Goal: Information Seeking & Learning: Learn about a topic

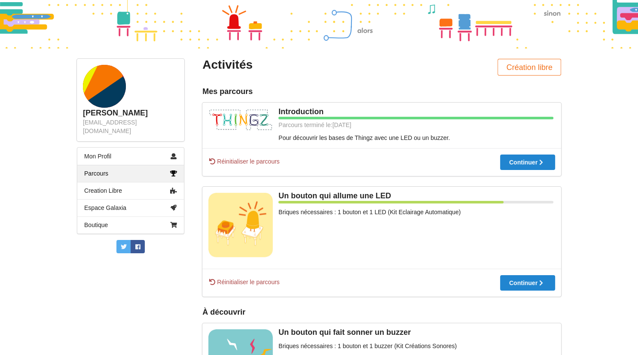
scroll to position [54, 0]
click at [508, 287] on div at bounding box center [527, 284] width 55 height 6
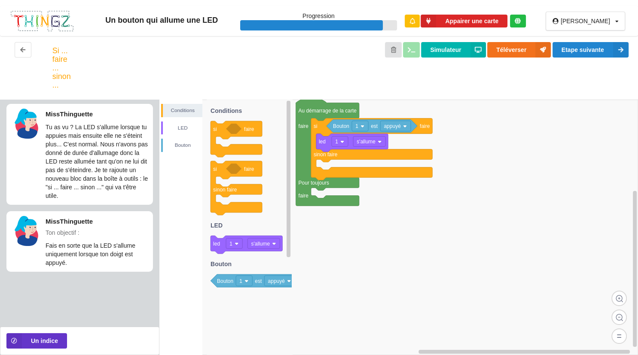
click at [333, 24] on div at bounding box center [311, 25] width 143 height 11
drag, startPoint x: 403, startPoint y: 27, endPoint x: 388, endPoint y: 30, distance: 14.5
click at [383, 30] on div at bounding box center [311, 25] width 143 height 11
drag, startPoint x: 288, startPoint y: 247, endPoint x: 328, endPoint y: 150, distance: 104.4
click at [328, 150] on div "Conditions LED [PERSON_NAME] 1 est appuyé led 1 s'allume si faire sinon faire A…" at bounding box center [398, 228] width 479 height 256
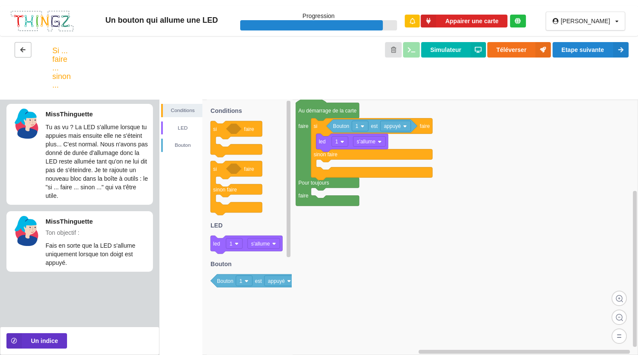
click at [19, 46] on button at bounding box center [23, 49] width 17 height 15
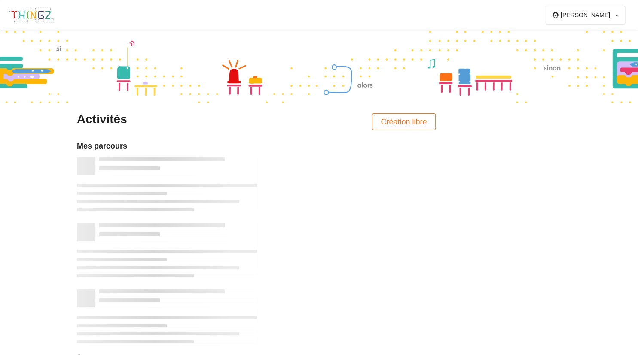
scroll to position [54, 0]
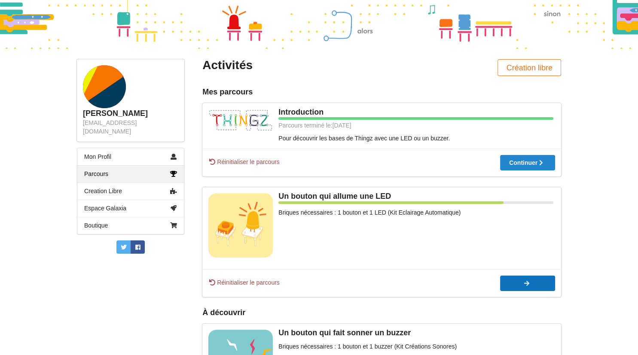
click at [516, 280] on button "Continuer" at bounding box center [527, 283] width 55 height 15
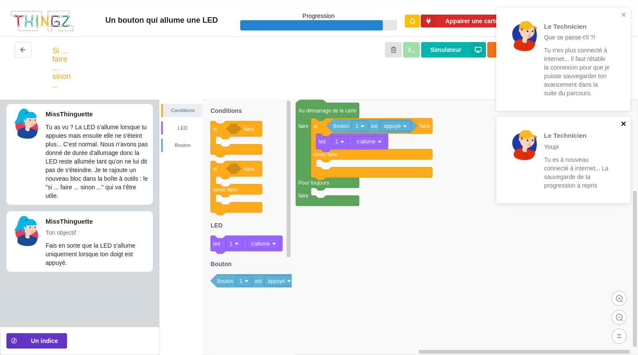
click at [625, 124] on icon "close" at bounding box center [624, 123] width 6 height 7
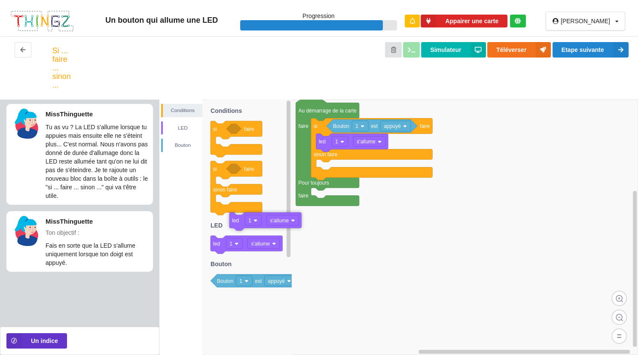
drag, startPoint x: 220, startPoint y: 249, endPoint x: 333, endPoint y: 193, distance: 126.4
click at [333, 193] on div "Conditions LED [PERSON_NAME] 1 est appuyé led 1 s'allume si faire sinon faire A…" at bounding box center [398, 228] width 479 height 256
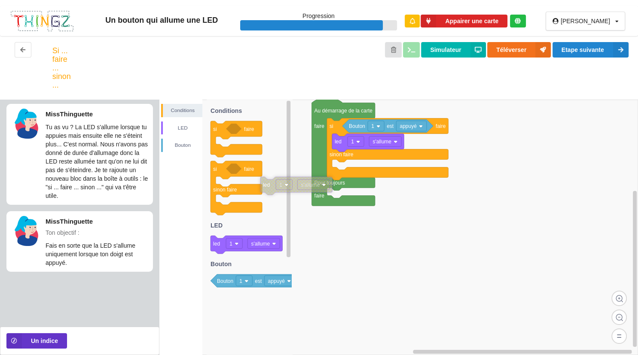
drag, startPoint x: 304, startPoint y: 193, endPoint x: 269, endPoint y: 189, distance: 35.0
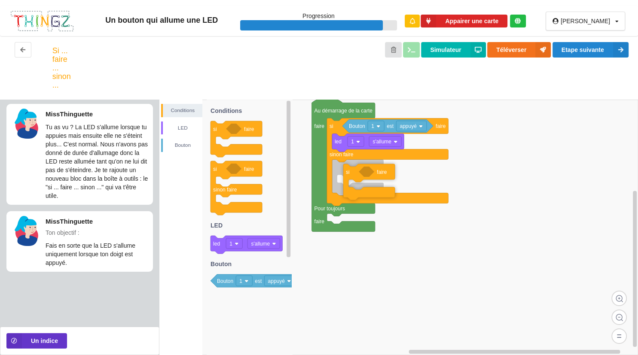
drag, startPoint x: 214, startPoint y: 135, endPoint x: 394, endPoint y: 178, distance: 184.8
click at [394, 178] on div "Conditions LED [PERSON_NAME] 1 est appuyé led 1 s'allume si faire sinon faire A…" at bounding box center [398, 228] width 479 height 256
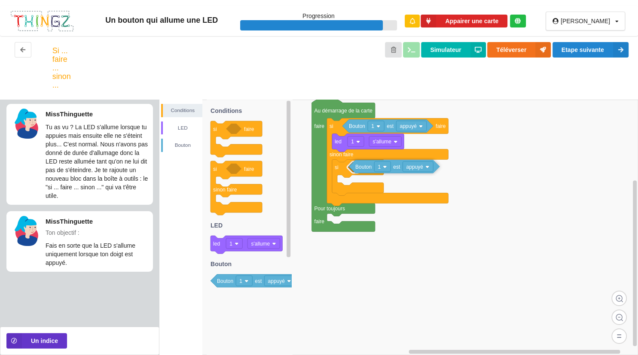
drag, startPoint x: 227, startPoint y: 284, endPoint x: 413, endPoint y: 170, distance: 218.0
click at [413, 170] on div "Conditions LED [PERSON_NAME] 1 est appuyé led 1 s'allume si faire sinon faire s…" at bounding box center [398, 228] width 479 height 256
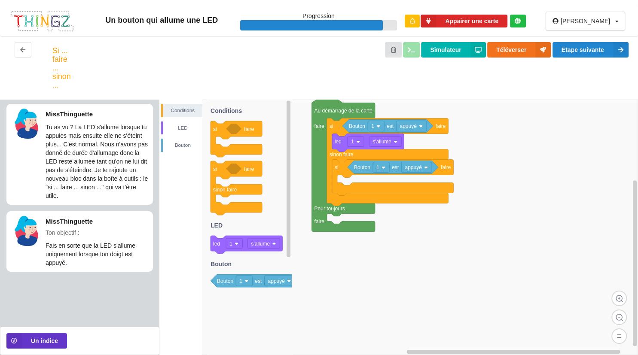
click at [89, 176] on p "Tu as vu ? La LED s'allume lorsque tu appuies mais ensuite elle ne s'éteint plu…" at bounding box center [97, 161] width 103 height 77
click at [225, 281] on text "Bouton" at bounding box center [225, 281] width 16 height 6
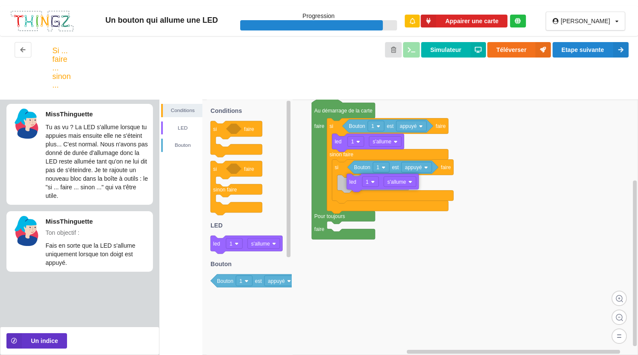
drag, startPoint x: 222, startPoint y: 243, endPoint x: 405, endPoint y: 181, distance: 193.6
click at [405, 181] on div "Conditions LED [PERSON_NAME] 1 est appuyé led 1 s'allume si faire sinon faire s…" at bounding box center [398, 228] width 479 height 256
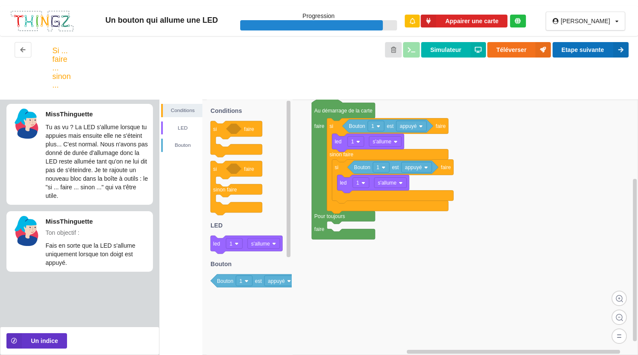
click at [565, 47] on button "Etape suivante" at bounding box center [591, 49] width 76 height 15
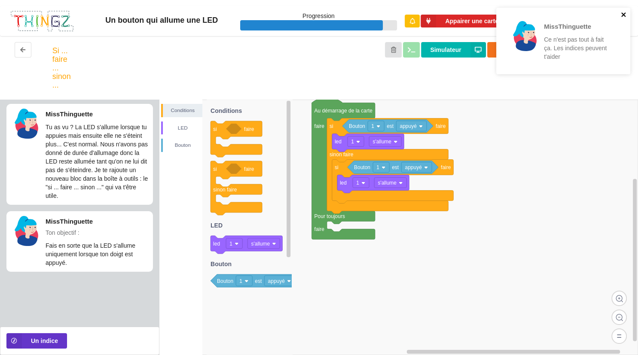
click at [621, 18] on icon "close" at bounding box center [624, 14] width 6 height 7
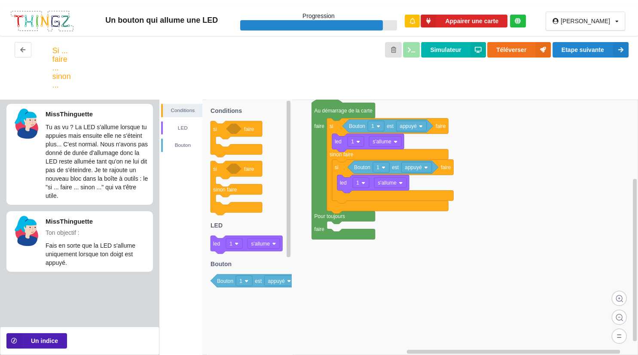
click at [39, 342] on button "Un indice" at bounding box center [36, 340] width 61 height 15
click at [37, 348] on button "Un indice" at bounding box center [36, 340] width 61 height 15
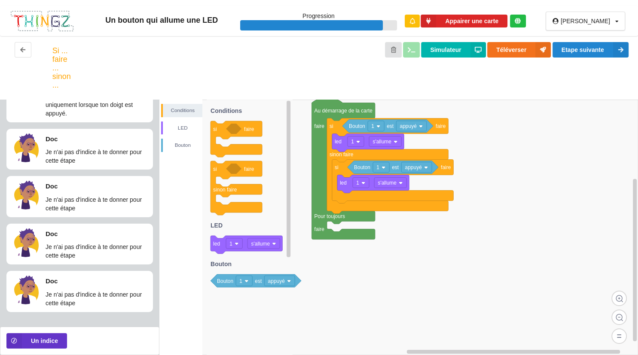
scroll to position [150, 0]
click at [238, 36] on div "Un bouton qui allume une LED Progression Appairer une carte joel_rx Profil Déco…" at bounding box center [319, 21] width 638 height 30
click at [577, 42] on button "Etape suivante" at bounding box center [591, 49] width 76 height 15
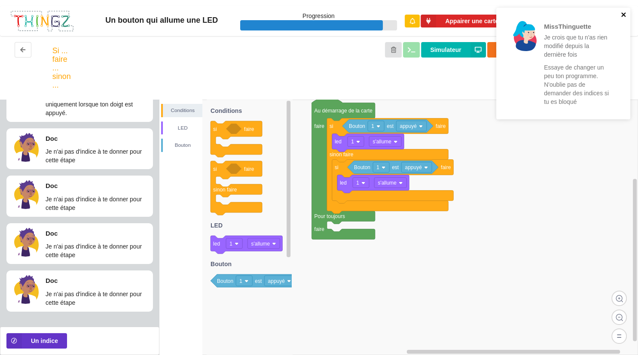
click at [625, 14] on icon "close" at bounding box center [623, 14] width 4 height 4
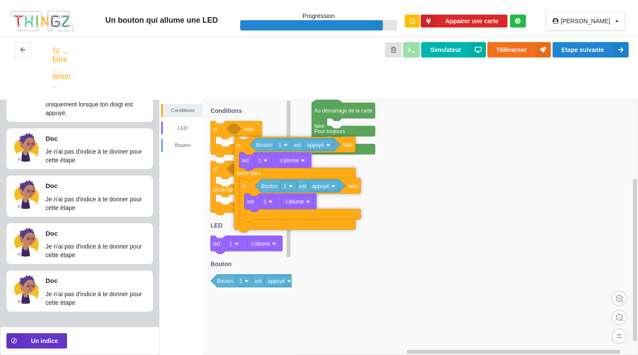
drag, startPoint x: 337, startPoint y: 129, endPoint x: 244, endPoint y: 147, distance: 94.6
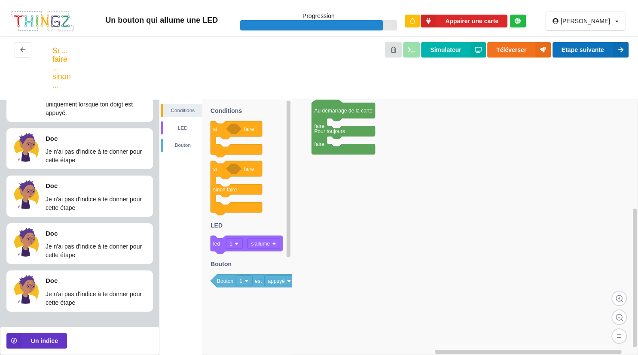
click at [590, 48] on button "Etape suivante" at bounding box center [591, 49] width 76 height 15
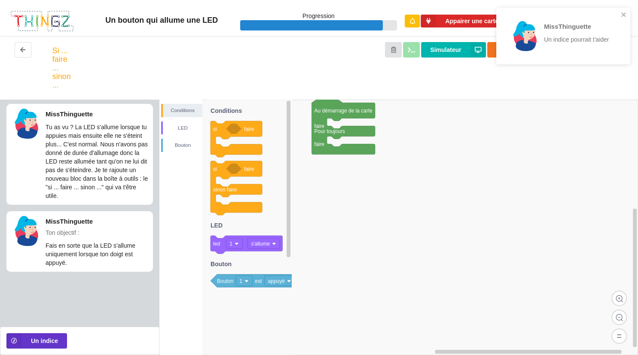
click at [620, 14] on div "MissThinguette Un indice pourrait t'aider" at bounding box center [560, 36] width 121 height 50
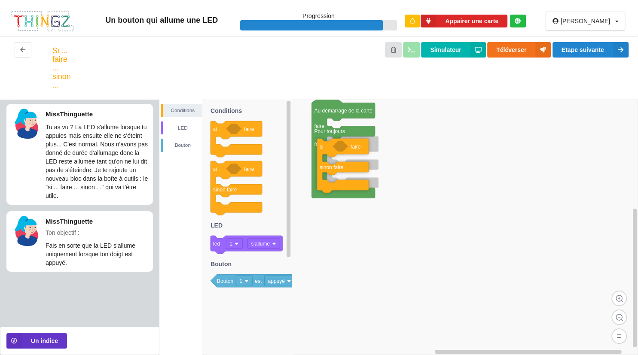
drag, startPoint x: 254, startPoint y: 165, endPoint x: 408, endPoint y: 143, distance: 155.0
click at [408, 143] on div "Conditions LED [PERSON_NAME] Au démarrage de la carte faire Pour toujours faire…" at bounding box center [398, 228] width 479 height 256
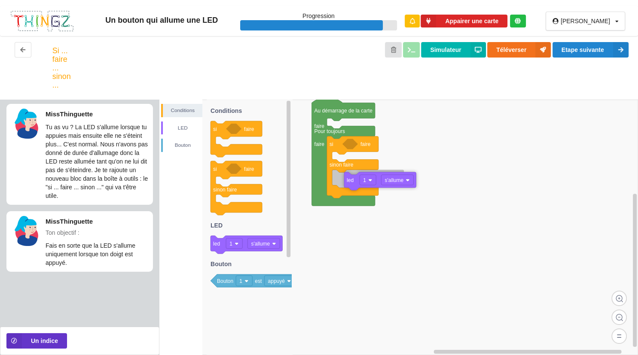
drag, startPoint x: 226, startPoint y: 250, endPoint x: 407, endPoint y: 186, distance: 191.8
click at [407, 186] on div "Conditions LED [PERSON_NAME] Au démarrage de la carte faire Pour toujours faire…" at bounding box center [398, 228] width 479 height 256
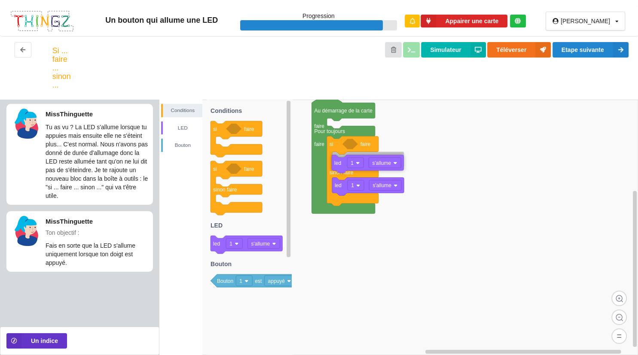
drag, startPoint x: 228, startPoint y: 247, endPoint x: 396, endPoint y: 166, distance: 186.8
click at [396, 166] on div "Conditions LED [PERSON_NAME] Au démarrage de la carte faire Pour toujours faire…" at bounding box center [398, 228] width 479 height 256
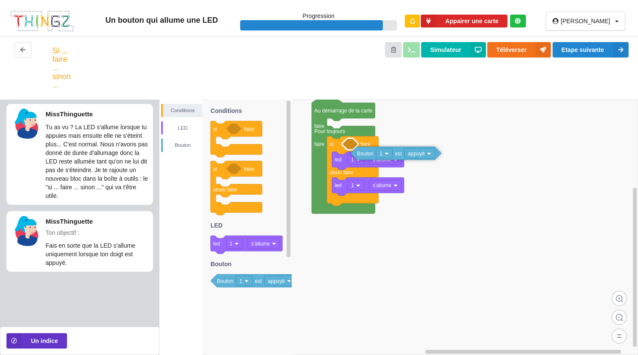
drag, startPoint x: 229, startPoint y: 280, endPoint x: 415, endPoint y: 152, distance: 225.2
click at [415, 152] on div "Conditions LED [PERSON_NAME] Au démarrage de la carte faire Pour toujours faire…" at bounding box center [398, 228] width 479 height 256
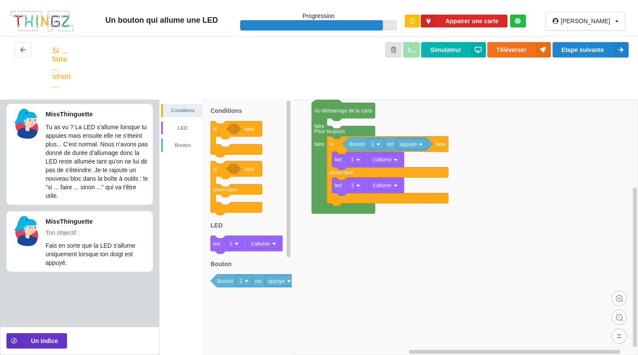
click at [384, 186] on text "s'allume" at bounding box center [382, 186] width 19 height 6
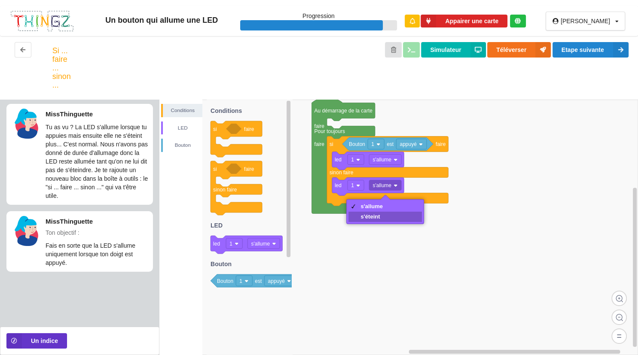
click at [378, 218] on div "s'éteint" at bounding box center [372, 217] width 22 height 6
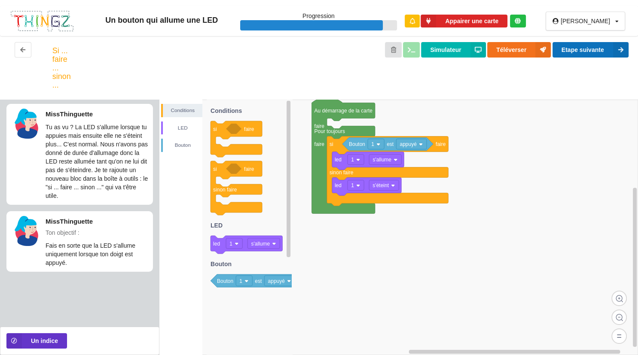
click at [603, 49] on button "Etape suivante" at bounding box center [591, 49] width 76 height 15
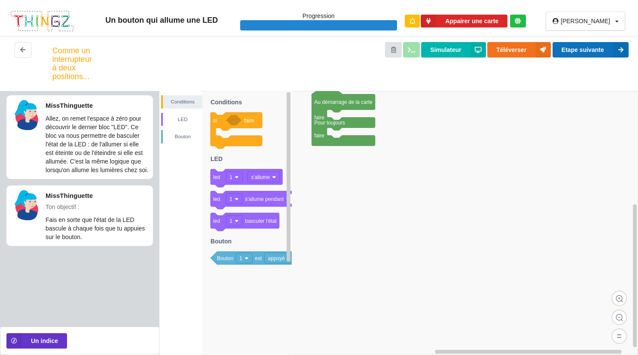
click at [562, 51] on button "Etape suivante" at bounding box center [591, 49] width 76 height 15
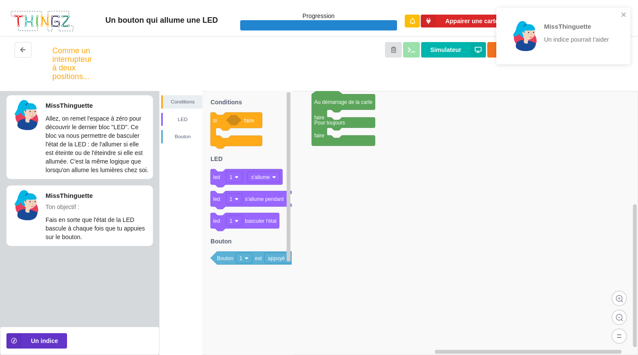
click at [627, 12] on div "MissThinguette Un indice pourrait t'aider" at bounding box center [563, 36] width 134 height 57
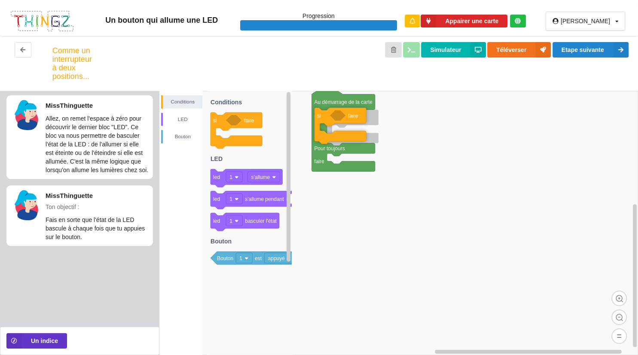
drag, startPoint x: 216, startPoint y: 115, endPoint x: 367, endPoint y: 110, distance: 151.3
click at [367, 110] on div "Conditions LED [PERSON_NAME] Au démarrage de la carte faire Pour toujours faire…" at bounding box center [398, 223] width 479 height 264
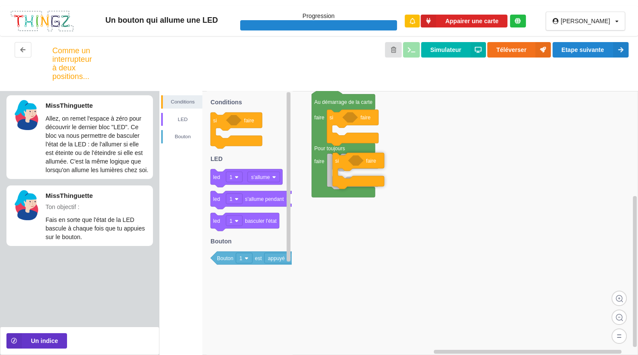
drag, startPoint x: 220, startPoint y: 123, endPoint x: 386, endPoint y: 167, distance: 172.0
click at [386, 167] on div "Conditions LED [PERSON_NAME] Au démarrage de la carte faire Pour toujours faire…" at bounding box center [398, 223] width 479 height 264
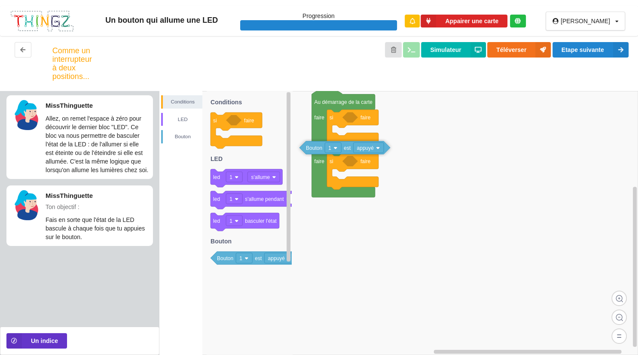
drag, startPoint x: 224, startPoint y: 260, endPoint x: 425, endPoint y: 121, distance: 244.6
click at [425, 121] on div "Conditions LED [PERSON_NAME] Au démarrage de la carte faire Pour toujours faire…" at bounding box center [398, 223] width 479 height 264
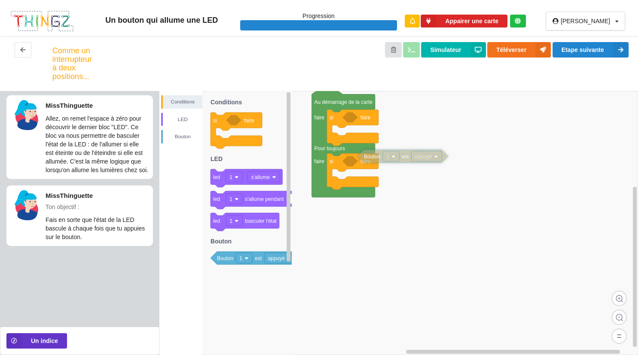
drag, startPoint x: 425, startPoint y: 121, endPoint x: 418, endPoint y: 159, distance: 38.0
click at [418, 159] on text "appuyé" at bounding box center [423, 157] width 17 height 6
drag, startPoint x: 377, startPoint y: 157, endPoint x: 368, endPoint y: 162, distance: 10.6
click at [368, 162] on text "Bouton" at bounding box center [363, 162] width 16 height 6
click at [373, 162] on rect at bounding box center [381, 161] width 16 height 10
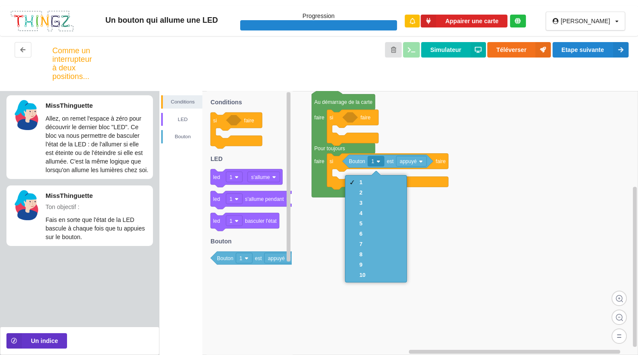
click at [467, 227] on rect at bounding box center [398, 223] width 479 height 264
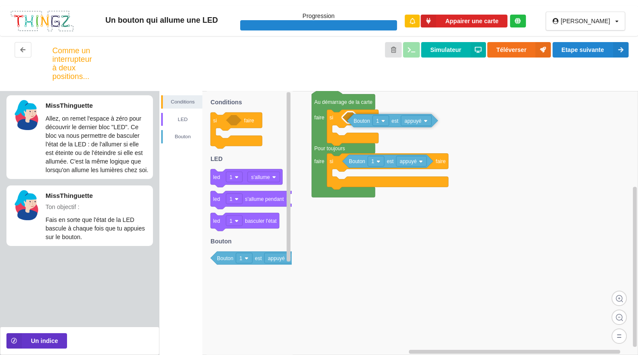
drag, startPoint x: 233, startPoint y: 259, endPoint x: 416, endPoint y: 121, distance: 229.2
click at [416, 121] on div "Conditions LED [PERSON_NAME] Au démarrage de la carte faire Pour toujours faire…" at bounding box center [398, 223] width 479 height 264
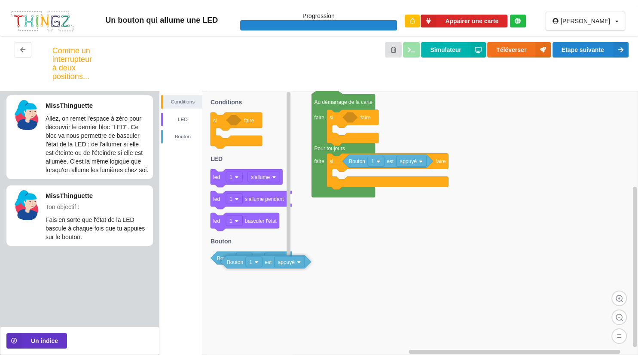
drag, startPoint x: 351, startPoint y: 121, endPoint x: 229, endPoint y: 266, distance: 189.7
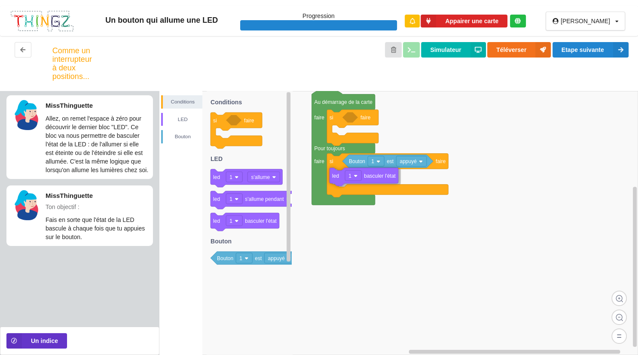
drag, startPoint x: 220, startPoint y: 226, endPoint x: 383, endPoint y: 186, distance: 167.9
click at [383, 186] on div "Conditions LED [PERSON_NAME] Au démarrage de la carte faire Pour toujours faire…" at bounding box center [398, 223] width 479 height 264
click at [584, 54] on button "Etape suivante" at bounding box center [591, 49] width 76 height 15
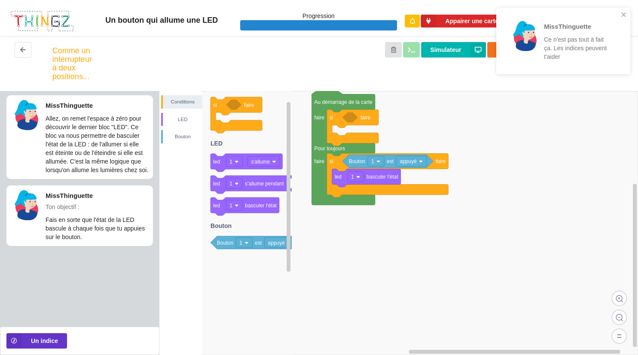
drag, startPoint x: 228, startPoint y: 258, endPoint x: 322, endPoint y: 240, distance: 95.8
click at [322, 240] on div "Conditions LED [PERSON_NAME] Au démarrage de la carte faire Pour toujours faire…" at bounding box center [398, 223] width 479 height 264
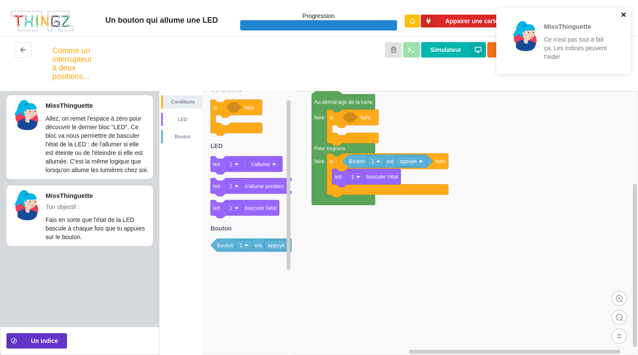
click at [623, 16] on icon "close" at bounding box center [623, 14] width 4 height 4
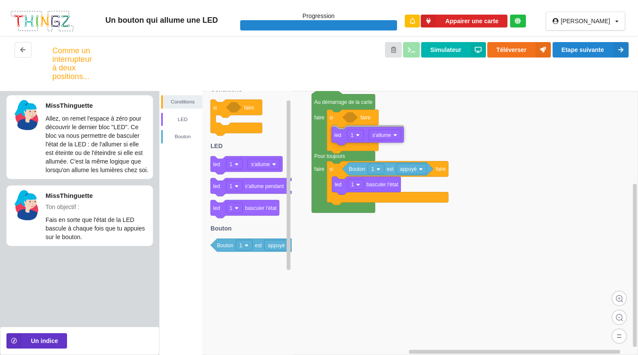
drag, startPoint x: 217, startPoint y: 168, endPoint x: 385, endPoint y: 140, distance: 169.9
click at [385, 140] on div "Conditions LED [PERSON_NAME] Au démarrage de la carte faire Pour toujours faire…" at bounding box center [398, 223] width 479 height 264
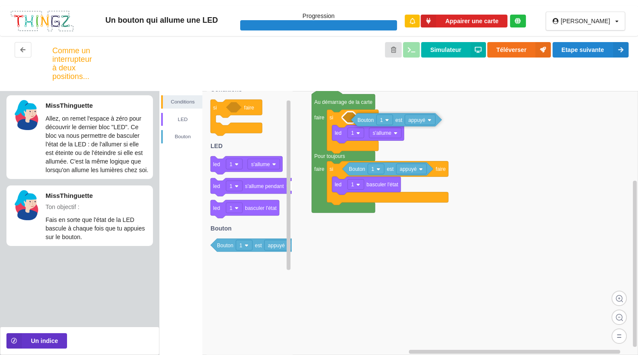
drag, startPoint x: 224, startPoint y: 247, endPoint x: 411, endPoint y: 123, distance: 223.8
click at [411, 123] on div "Conditions LED [PERSON_NAME] Au démarrage de la carte faire Pour toujours faire…" at bounding box center [398, 223] width 479 height 264
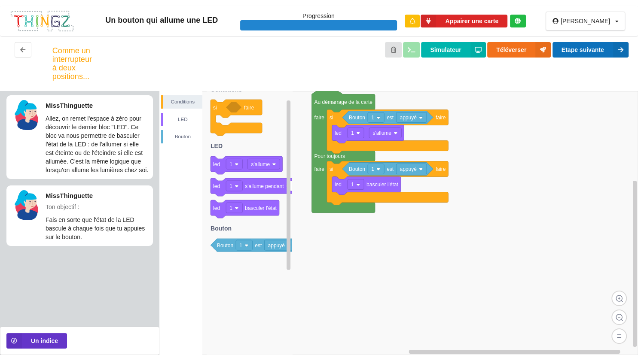
click at [569, 54] on button "Etape suivante" at bounding box center [591, 49] width 76 height 15
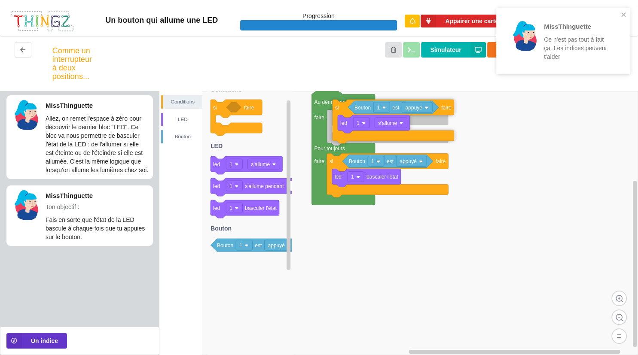
drag, startPoint x: 332, startPoint y: 120, endPoint x: 340, endPoint y: 114, distance: 10.5
click at [339, 111] on text "si" at bounding box center [337, 108] width 4 height 6
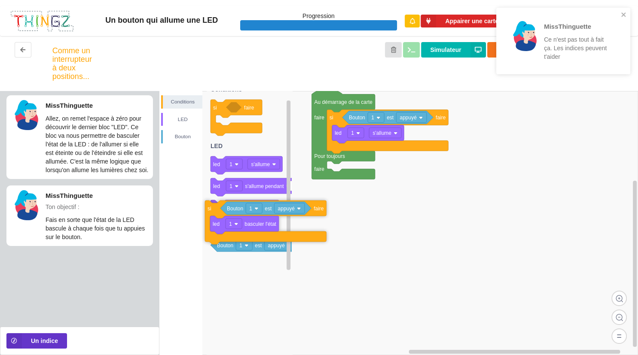
drag, startPoint x: 334, startPoint y: 171, endPoint x: 193, endPoint y: 213, distance: 147.6
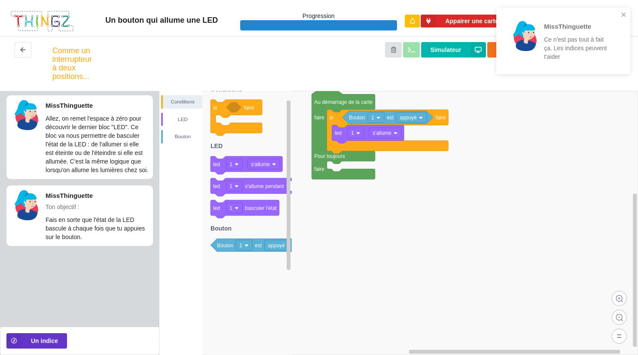
click at [427, 113] on icon at bounding box center [387, 117] width 91 height 13
click at [425, 119] on rect at bounding box center [411, 118] width 31 height 10
click at [421, 150] on div "cliqué" at bounding box center [411, 149] width 71 height 10
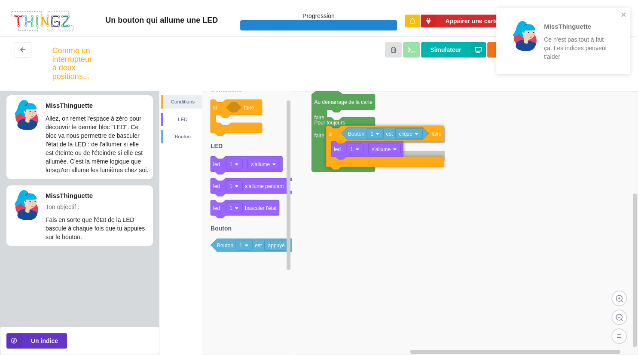
drag, startPoint x: 340, startPoint y: 122, endPoint x: 339, endPoint y: 137, distance: 15.1
click at [339, 137] on icon at bounding box center [385, 148] width 118 height 44
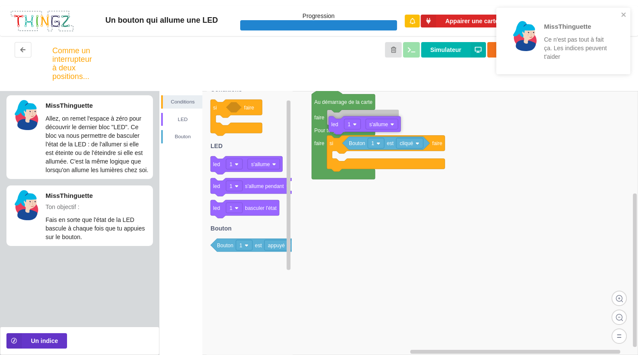
drag, startPoint x: 339, startPoint y: 156, endPoint x: 334, endPoint y: 127, distance: 30.1
click at [334, 127] on icon at bounding box center [365, 125] width 72 height 18
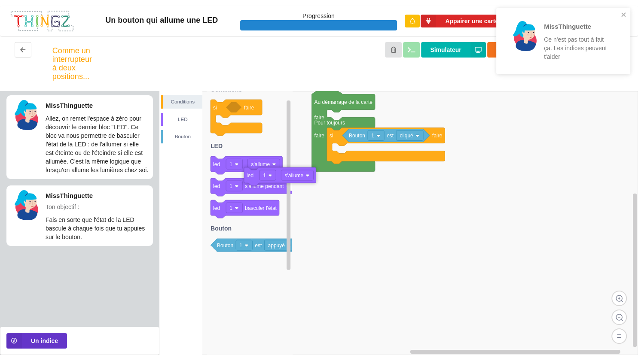
drag, startPoint x: 319, startPoint y: 131, endPoint x: 224, endPoint y: 199, distance: 116.5
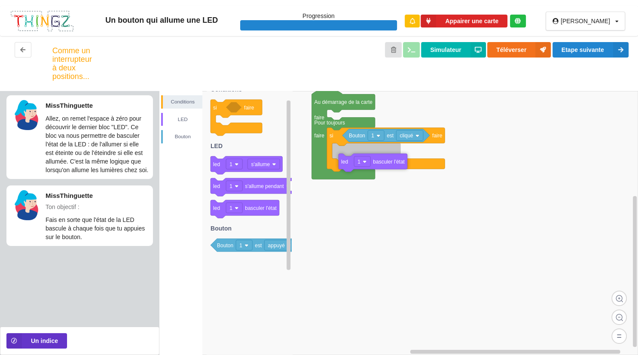
drag, startPoint x: 222, startPoint y: 207, endPoint x: 397, endPoint y: 161, distance: 181.4
click at [397, 161] on div "Conditions LED [PERSON_NAME] Au démarrage de la carte faire Pour toujours faire…" at bounding box center [398, 223] width 479 height 264
click at [591, 40] on div "Comme un interrupteur à deux positions... Simulateur Téléverser Etape suivante" at bounding box center [319, 63] width 638 height 55
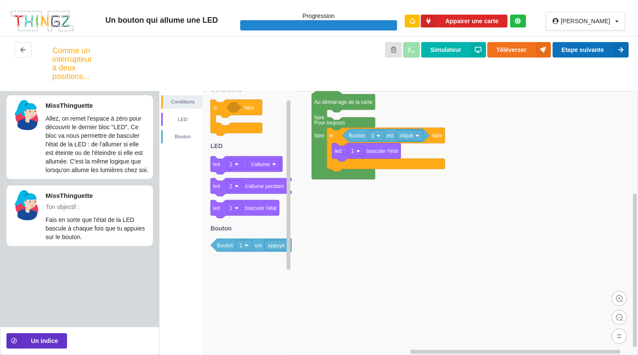
click at [591, 53] on button "Etape suivante" at bounding box center [591, 49] width 76 height 15
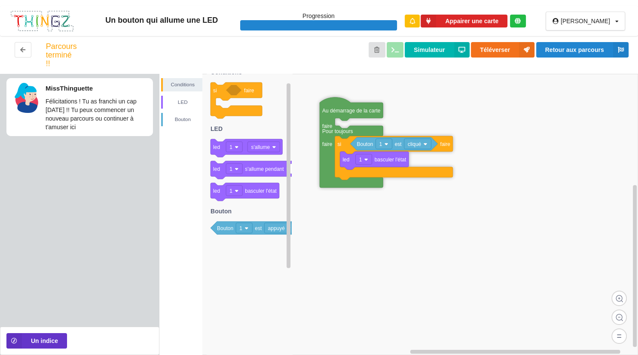
drag, startPoint x: 314, startPoint y: 157, endPoint x: 324, endPoint y: 193, distance: 37.5
click at [324, 188] on icon at bounding box center [351, 143] width 63 height 90
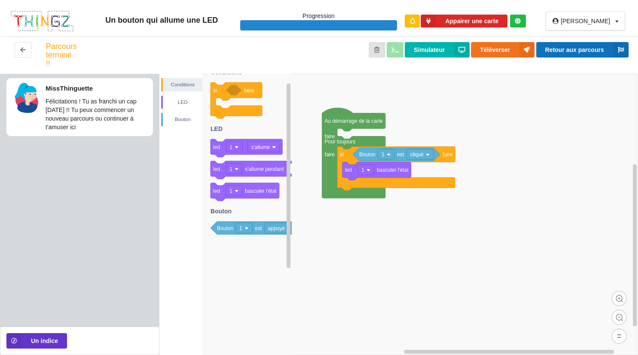
click at [559, 54] on button "Retour aux parcours" at bounding box center [582, 49] width 92 height 15
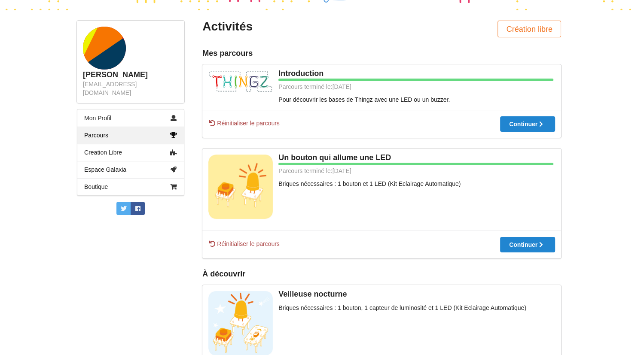
scroll to position [100, 0]
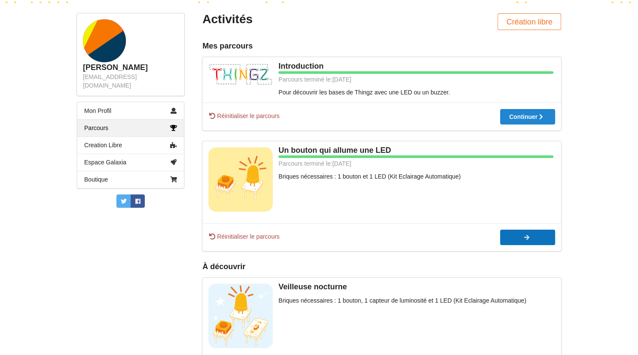
click at [540, 237] on div at bounding box center [527, 238] width 55 height 6
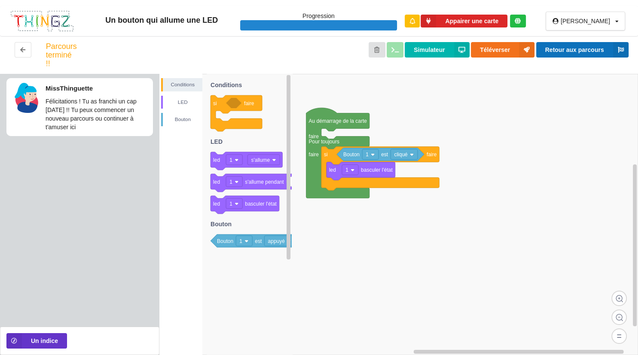
click at [598, 56] on button "Retour aux parcours" at bounding box center [582, 49] width 92 height 15
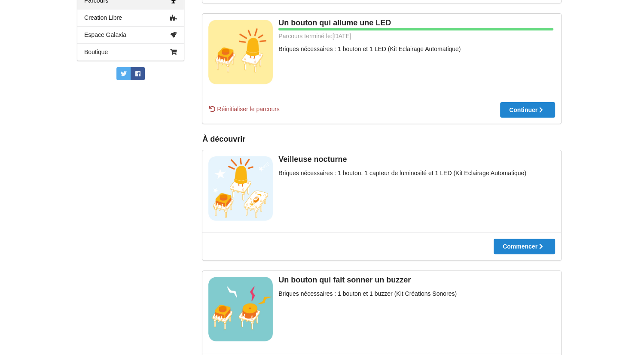
scroll to position [228, 0]
click at [511, 246] on div at bounding box center [524, 246] width 61 height 6
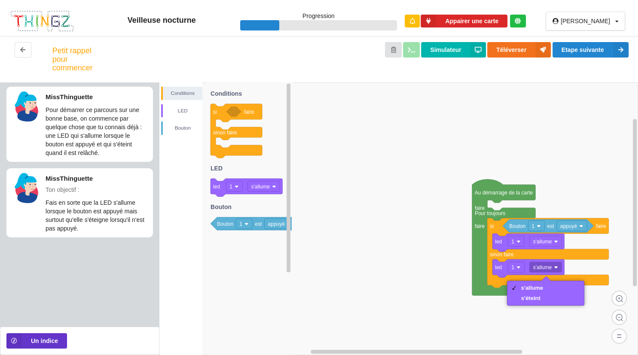
click at [537, 298] on div "s'éteint" at bounding box center [532, 298] width 22 height 6
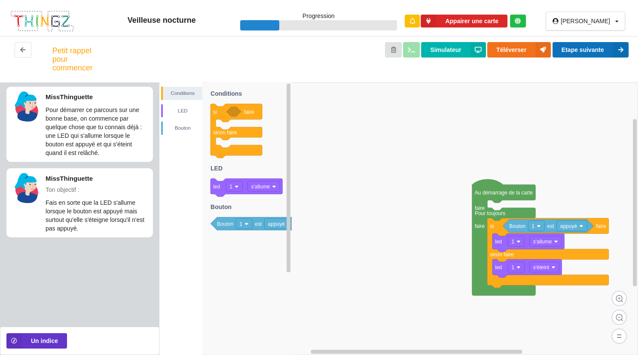
click at [607, 49] on button "Etape suivante" at bounding box center [591, 49] width 76 height 15
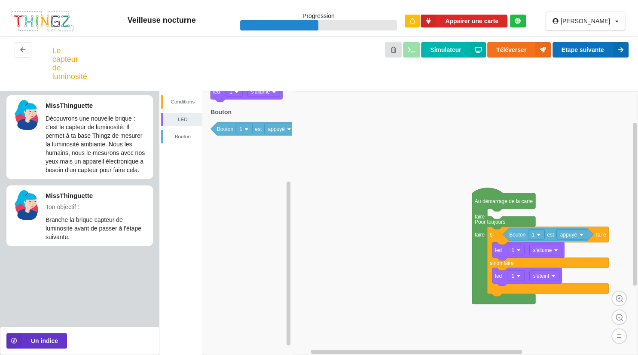
click at [583, 54] on button "Etape suivante" at bounding box center [591, 49] width 76 height 15
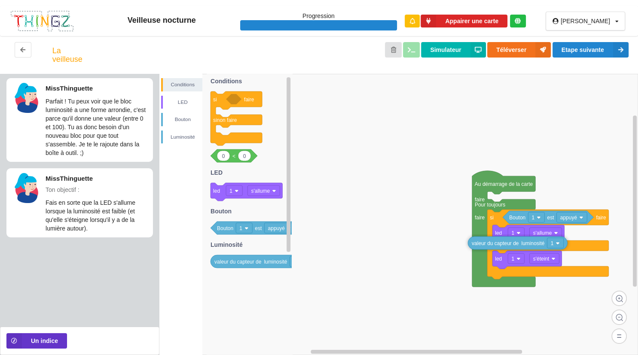
drag, startPoint x: 251, startPoint y: 263, endPoint x: 451, endPoint y: 278, distance: 199.9
click at [451, 278] on div "Conditions LED [PERSON_NAME] Au démarrage de la carte faire Pour toujours faire…" at bounding box center [398, 214] width 479 height 281
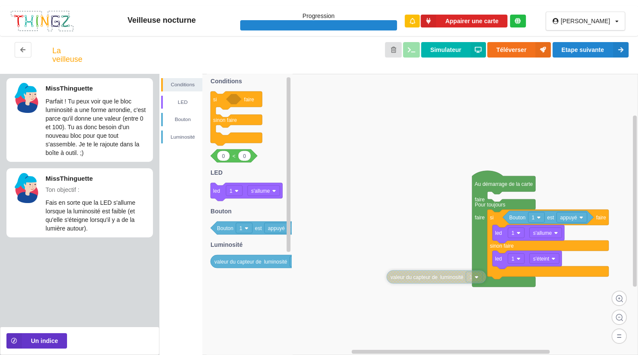
drag, startPoint x: 392, startPoint y: 279, endPoint x: 416, endPoint y: 280, distance: 24.1
click at [416, 280] on text "valeur du capteur de" at bounding box center [414, 278] width 47 height 6
drag, startPoint x: 226, startPoint y: 159, endPoint x: 333, endPoint y: 208, distance: 118.2
click at [333, 208] on div "Conditions LED [PERSON_NAME] Au démarrage de la carte faire Pour toujours faire…" at bounding box center [398, 214] width 479 height 281
drag, startPoint x: 213, startPoint y: 153, endPoint x: 440, endPoint y: 213, distance: 235.0
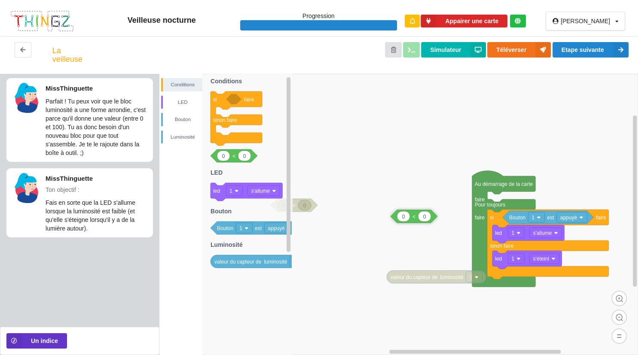
click at [440, 213] on div "Conditions LED [PERSON_NAME] Au démarrage de la carte faire Pour toujours faire…" at bounding box center [398, 214] width 479 height 281
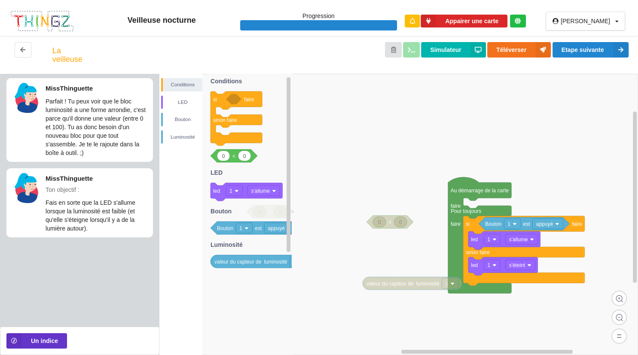
drag, startPoint x: 391, startPoint y: 215, endPoint x: 368, endPoint y: 222, distance: 24.1
click at [368, 222] on div "Conditions LED [PERSON_NAME] si faire sinon faire 0 0 < led 1 s'allume Bouton 1…" at bounding box center [398, 214] width 479 height 281
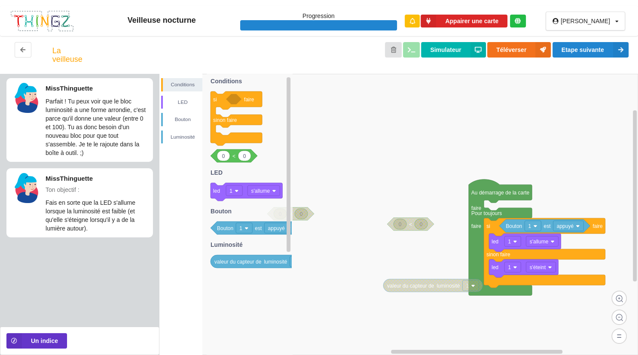
drag, startPoint x: 368, startPoint y: 221, endPoint x: 388, endPoint y: 223, distance: 20.4
click at [388, 223] on div "Conditions LED [PERSON_NAME] si faire sinon faire 0 0 < led 1 s'allume Bouton 1…" at bounding box center [398, 214] width 479 height 281
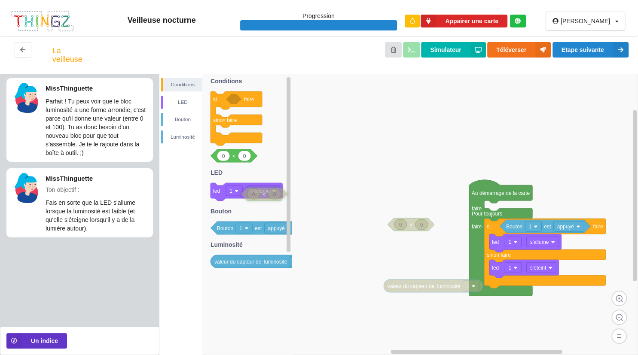
drag, startPoint x: 300, startPoint y: 213, endPoint x: 272, endPoint y: 193, distance: 33.9
click at [398, 224] on icon at bounding box center [400, 225] width 13 height 10
click at [425, 227] on icon at bounding box center [421, 225] width 13 height 10
type input "1"
click at [371, 245] on rect at bounding box center [398, 214] width 479 height 281
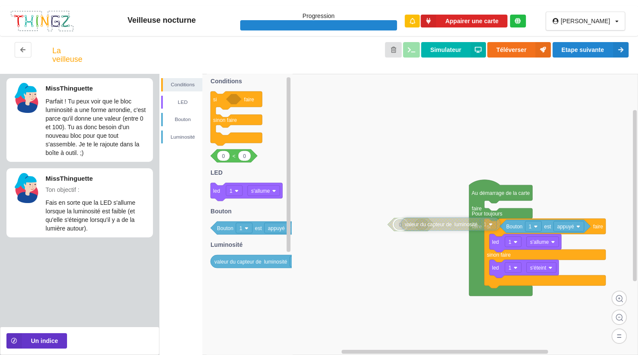
drag, startPoint x: 403, startPoint y: 287, endPoint x: 420, endPoint y: 226, distance: 64.2
click at [420, 226] on text "valeur du capteur de" at bounding box center [428, 225] width 47 height 6
click at [436, 256] on rect at bounding box center [398, 214] width 479 height 281
drag, startPoint x: 394, startPoint y: 229, endPoint x: 334, endPoint y: 232, distance: 59.4
click at [380, 232] on icon at bounding box center [447, 225] width 135 height 15
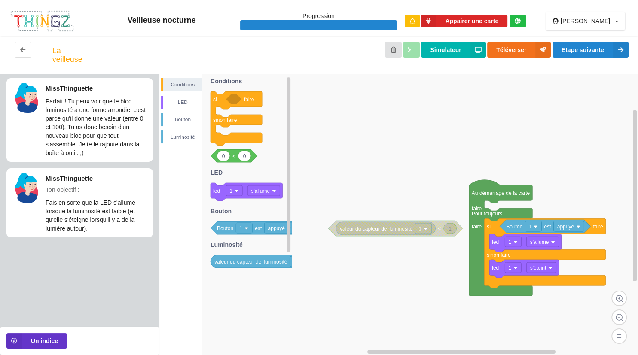
click at [449, 229] on text "1" at bounding box center [450, 229] width 3 height 6
click at [434, 265] on rect at bounding box center [398, 214] width 479 height 281
click at [423, 232] on rect at bounding box center [424, 228] width 16 height 10
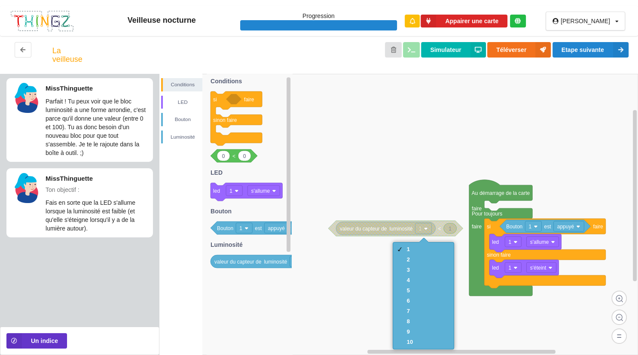
click at [420, 231] on text "1" at bounding box center [420, 229] width 3 height 6
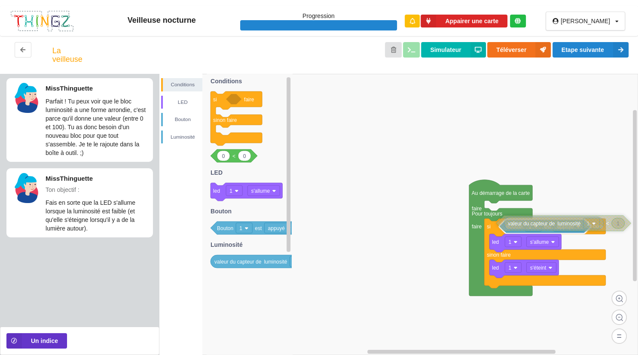
drag, startPoint x: 337, startPoint y: 224, endPoint x: 506, endPoint y: 219, distance: 169.4
click at [506, 219] on icon at bounding box center [563, 223] width 135 height 15
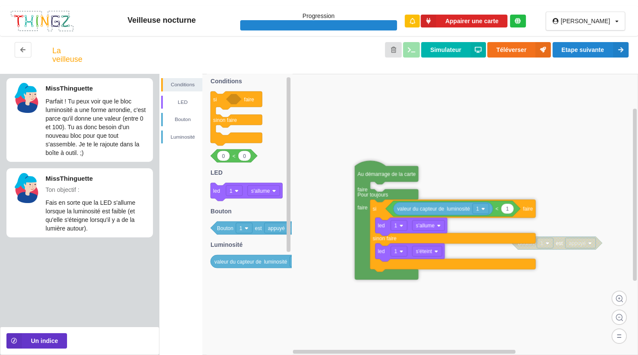
drag, startPoint x: 467, startPoint y: 215, endPoint x: 348, endPoint y: 194, distance: 120.9
click at [355, 194] on icon at bounding box center [386, 220] width 63 height 119
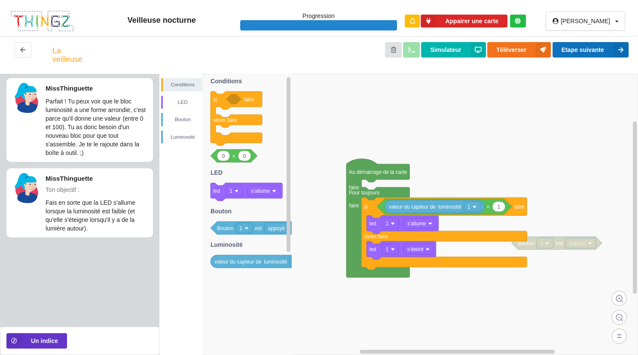
click at [601, 50] on button "Etape suivante" at bounding box center [591, 49] width 76 height 15
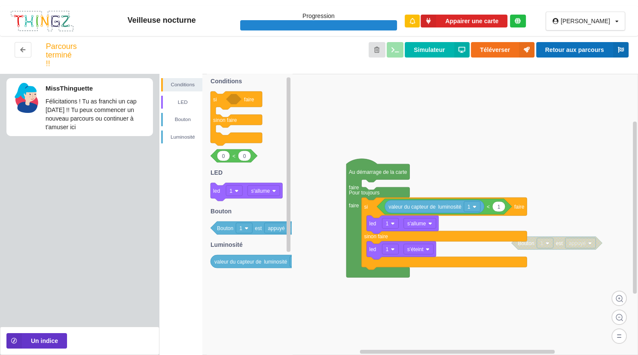
click at [596, 48] on button "Retour aux parcours" at bounding box center [582, 49] width 92 height 15
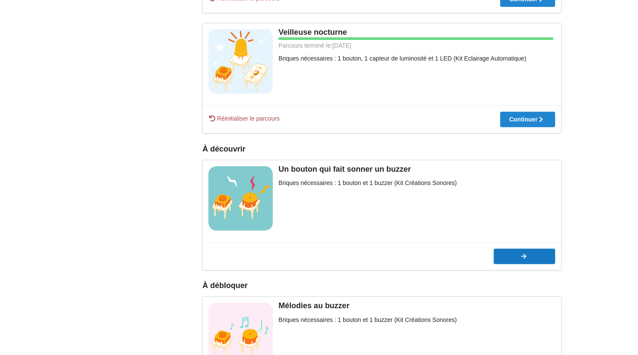
scroll to position [339, 0]
click at [498, 258] on div at bounding box center [524, 256] width 61 height 6
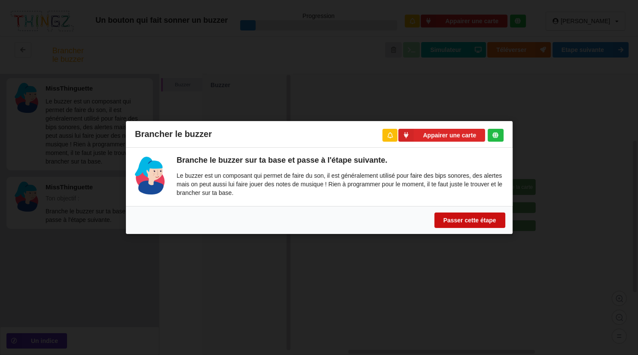
click at [497, 225] on button "Passer cette étape" at bounding box center [469, 220] width 71 height 15
click at [493, 224] on button "Passer cette étape" at bounding box center [469, 220] width 71 height 15
click at [476, 221] on button "Passer cette étape" at bounding box center [469, 220] width 71 height 15
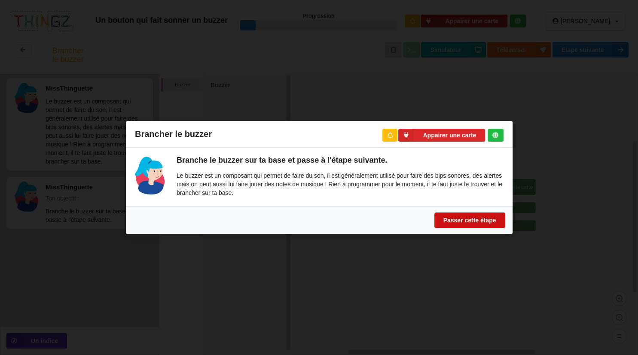
click at [476, 221] on button "Passer cette étape" at bounding box center [469, 220] width 71 height 15
click at [468, 217] on button "Passer cette étape" at bounding box center [469, 220] width 71 height 15
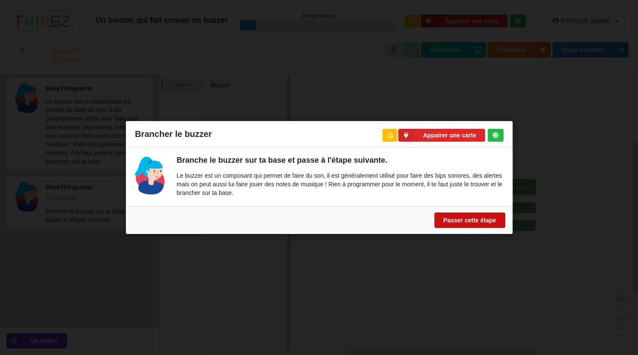
click at [468, 217] on button "Passer cette étape" at bounding box center [469, 220] width 71 height 15
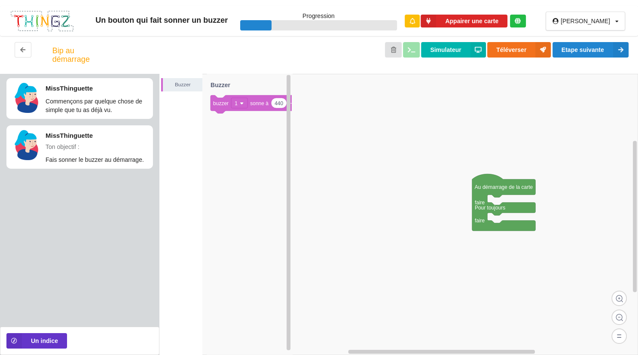
click at [468, 217] on rect at bounding box center [398, 214] width 479 height 281
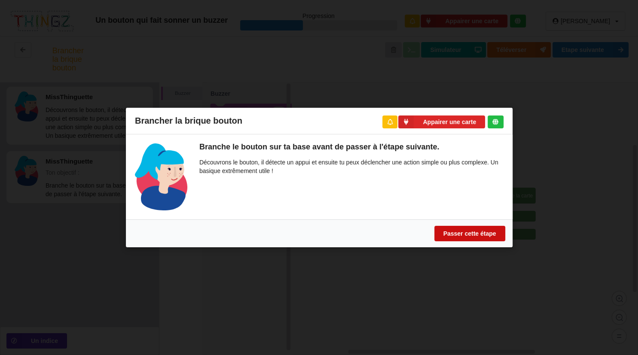
click at [471, 235] on button "Passer cette étape" at bounding box center [469, 233] width 71 height 15
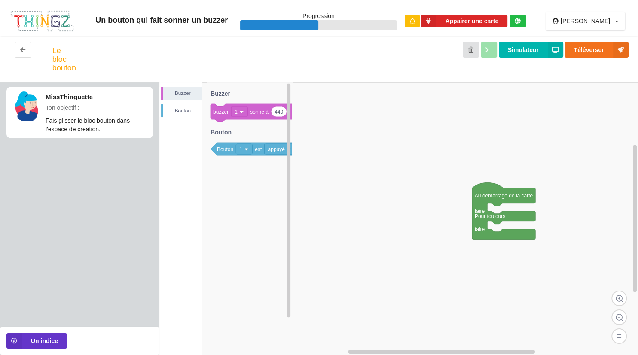
click at [471, 235] on rect at bounding box center [398, 219] width 479 height 273
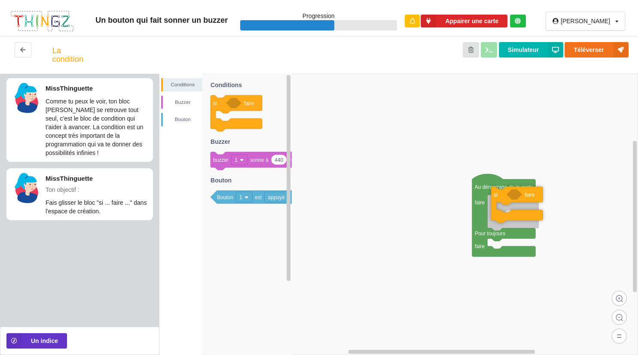
drag, startPoint x: 217, startPoint y: 107, endPoint x: 546, endPoint y: 199, distance: 340.8
click at [546, 199] on div "Conditions [PERSON_NAME] Au démarrage de la carte faire Pour toujours faire si …" at bounding box center [398, 214] width 479 height 281
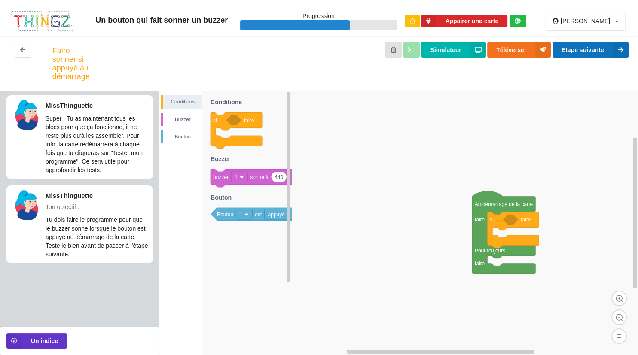
click at [579, 52] on button "Etape suivante" at bounding box center [591, 49] width 76 height 15
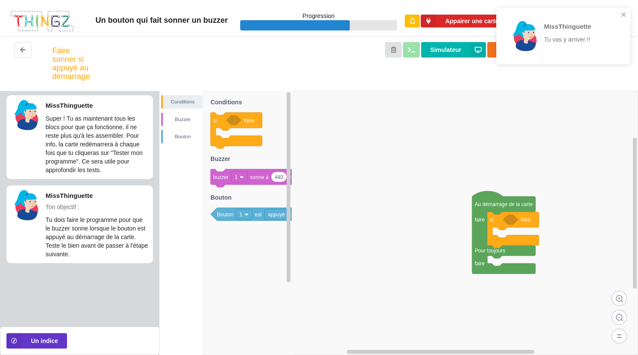
click at [620, 15] on div "MissThinguette Tu vas y arriver !!" at bounding box center [560, 36] width 121 height 50
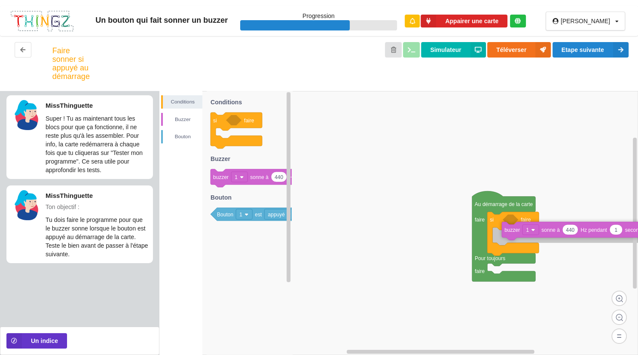
drag, startPoint x: 217, startPoint y: 185, endPoint x: 556, endPoint y: 238, distance: 342.7
click at [556, 238] on div "Conditions [PERSON_NAME] Au démarrage de la carte faire Pour toujours faire si …" at bounding box center [398, 223] width 479 height 264
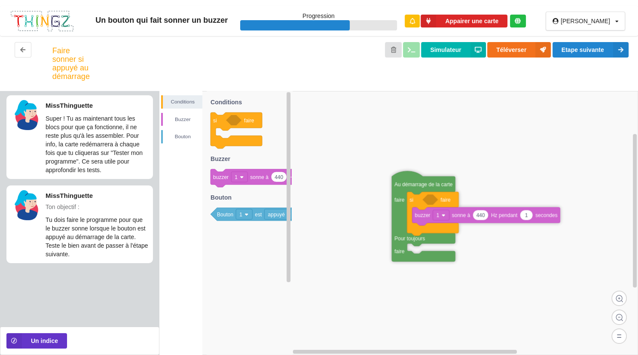
drag, startPoint x: 489, startPoint y: 202, endPoint x: 404, endPoint y: 180, distance: 87.6
click at [404, 182] on text "Au démarrage de la carte" at bounding box center [423, 185] width 58 height 6
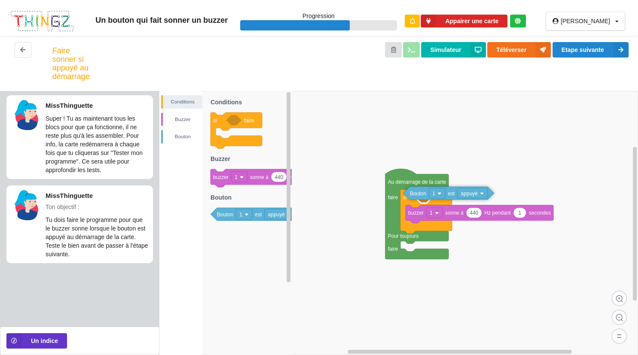
drag, startPoint x: 224, startPoint y: 216, endPoint x: 464, endPoint y: 195, distance: 241.1
click at [464, 195] on div "Conditions [PERSON_NAME] Au démarrage de la carte faire Pour toujours faire si …" at bounding box center [398, 223] width 479 height 264
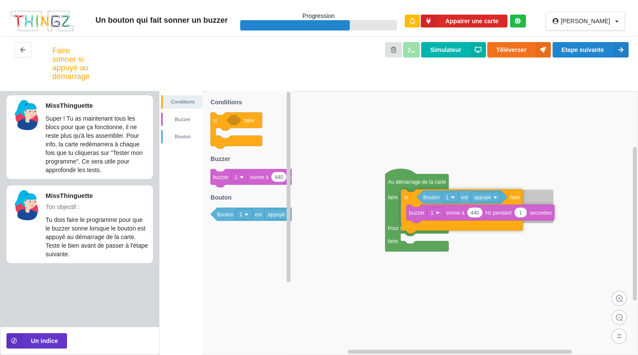
click at [414, 199] on icon at bounding box center [461, 211] width 121 height 44
drag, startPoint x: 414, startPoint y: 199, endPoint x: 412, endPoint y: 185, distance: 13.4
click at [412, 189] on icon at bounding box center [459, 211] width 121 height 44
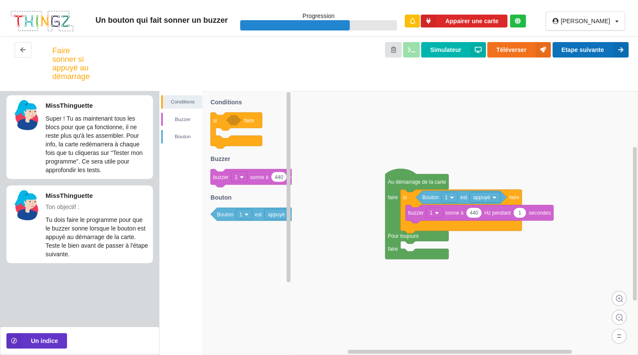
click at [614, 49] on icon at bounding box center [620, 49] width 15 height 15
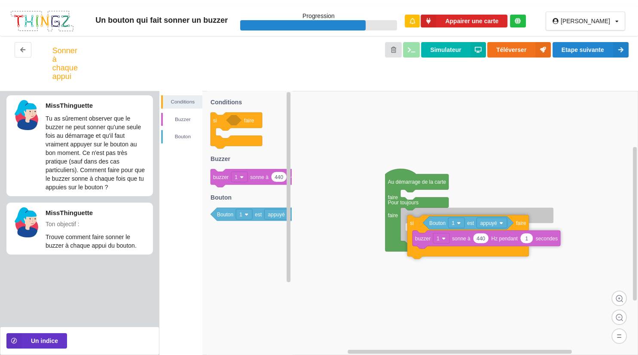
drag, startPoint x: 415, startPoint y: 199, endPoint x: 422, endPoint y: 224, distance: 26.3
click at [422, 224] on icon at bounding box center [467, 237] width 121 height 44
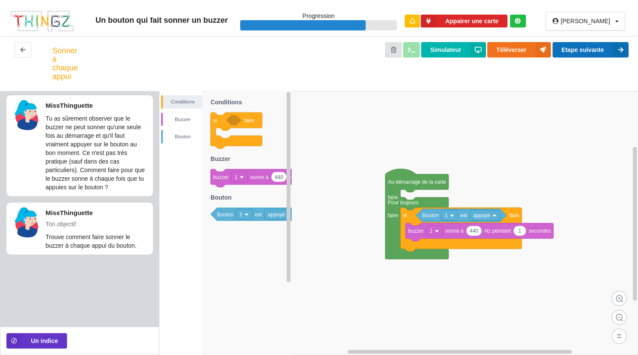
click at [608, 51] on button "Etape suivante" at bounding box center [591, 49] width 76 height 15
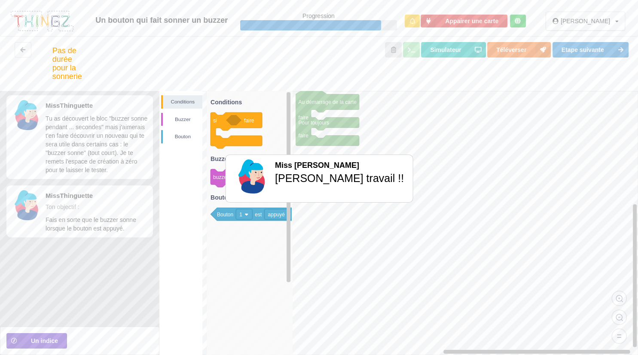
click at [379, 164] on div "Miss [PERSON_NAME] travail !!" at bounding box center [319, 179] width 638 height 358
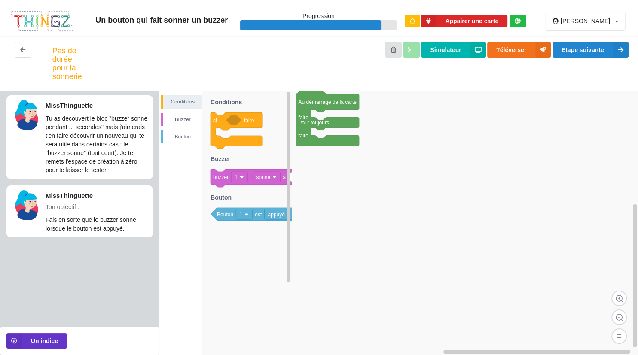
drag, startPoint x: 307, startPoint y: 113, endPoint x: 364, endPoint y: 157, distance: 72.3
click at [359, 146] on icon at bounding box center [327, 117] width 63 height 57
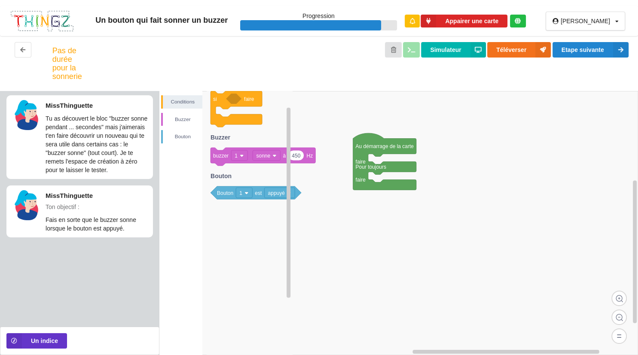
click at [227, 166] on g "450 buzzer 1 sonne à Hz" at bounding box center [263, 157] width 105 height 18
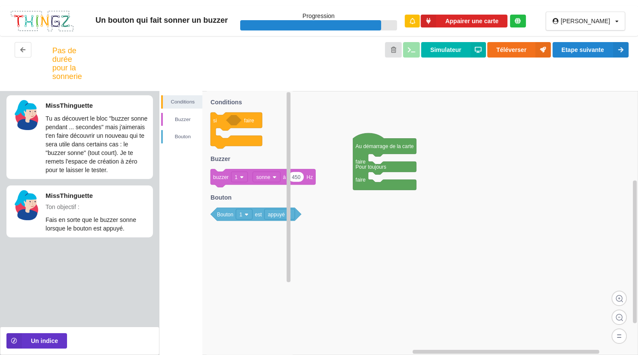
drag, startPoint x: 227, startPoint y: 173, endPoint x: 221, endPoint y: 177, distance: 7.4
click at [221, 177] on g "450 buzzer 1 sonne à Hz" at bounding box center [263, 178] width 105 height 18
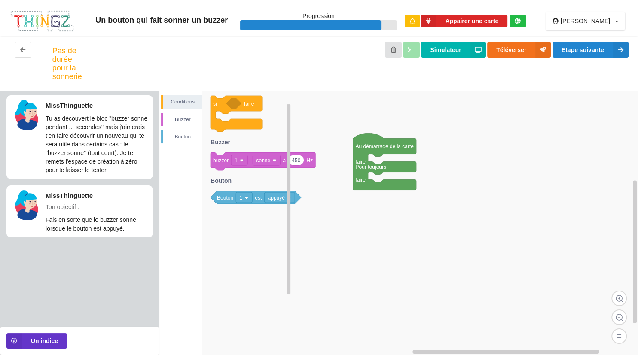
drag, startPoint x: 217, startPoint y: 185, endPoint x: 229, endPoint y: 173, distance: 16.7
click at [229, 171] on icon at bounding box center [263, 162] width 105 height 18
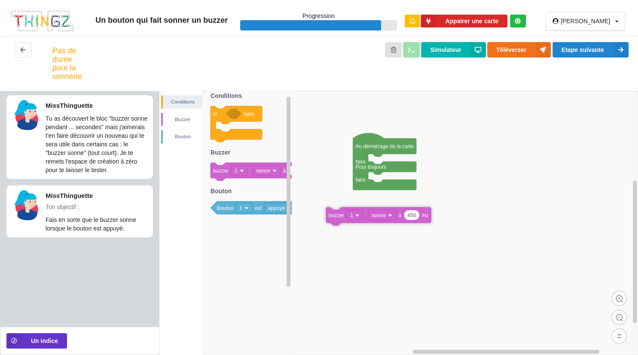
drag, startPoint x: 228, startPoint y: 173, endPoint x: 391, endPoint y: 219, distance: 169.6
click at [391, 219] on div "Conditions [PERSON_NAME] Au démarrage de la carte faire Pour toujours faire si …" at bounding box center [398, 223] width 479 height 264
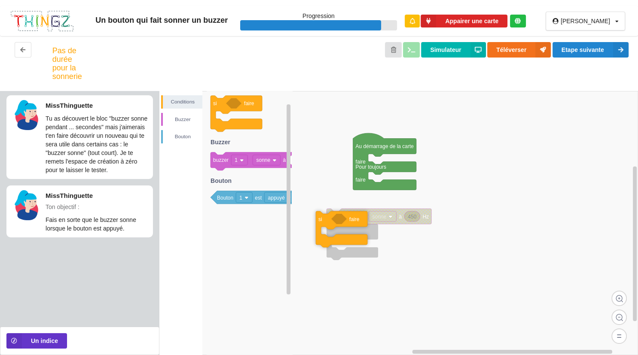
drag, startPoint x: 213, startPoint y: 107, endPoint x: 363, endPoint y: 224, distance: 189.8
click at [363, 224] on div "Conditions [PERSON_NAME] Au démarrage de la carte faire Pour toujours faire 450…" at bounding box center [398, 223] width 479 height 264
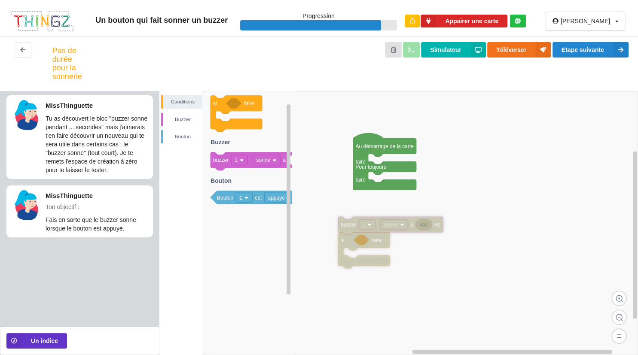
drag, startPoint x: 336, startPoint y: 216, endPoint x: 340, endPoint y: 214, distance: 4.8
click at [341, 222] on text "buzzer" at bounding box center [348, 225] width 15 height 6
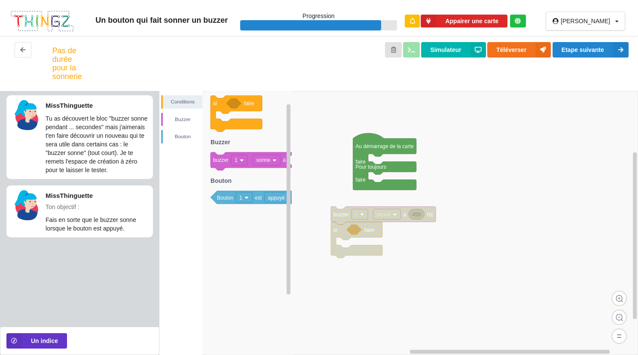
drag, startPoint x: 339, startPoint y: 228, endPoint x: 327, endPoint y: 260, distance: 35.1
click at [331, 258] on icon at bounding box center [357, 240] width 52 height 36
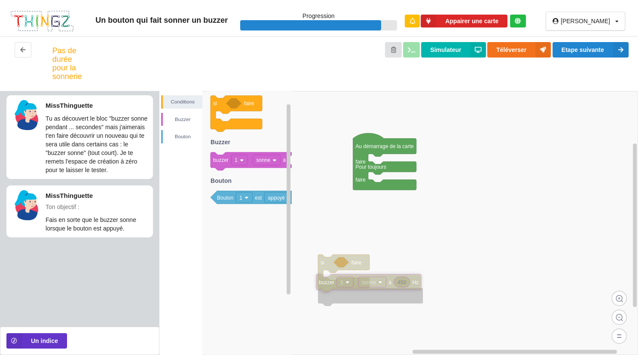
drag, startPoint x: 338, startPoint y: 213, endPoint x: 325, endPoint y: 276, distance: 64.4
click at [325, 280] on text "buzzer" at bounding box center [326, 283] width 15 height 6
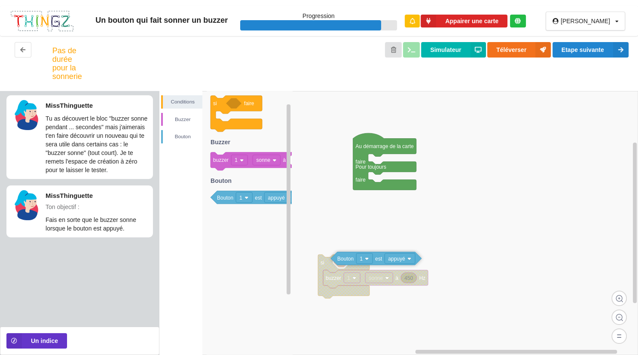
drag, startPoint x: 226, startPoint y: 198, endPoint x: 391, endPoint y: 260, distance: 177.3
click at [391, 260] on div "Conditions [PERSON_NAME] Au démarrage de la carte faire Pour toujours faire si …" at bounding box center [398, 223] width 479 height 264
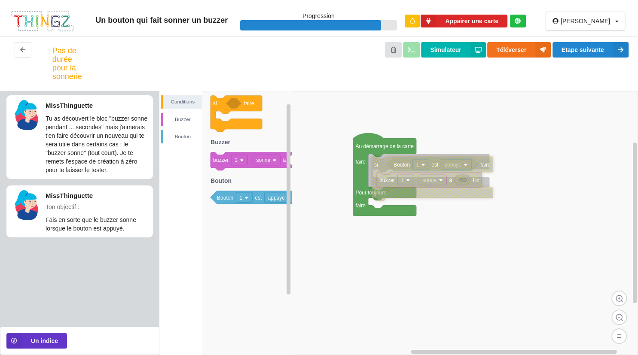
drag, startPoint x: 326, startPoint y: 261, endPoint x: 379, endPoint y: 163, distance: 111.5
click at [379, 163] on icon at bounding box center [432, 179] width 121 height 44
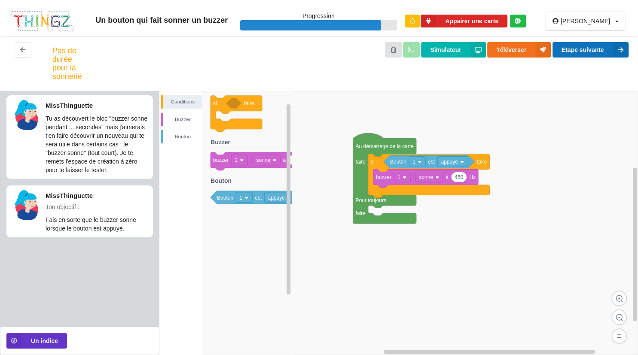
click at [572, 54] on button "Etape suivante" at bounding box center [591, 49] width 76 height 15
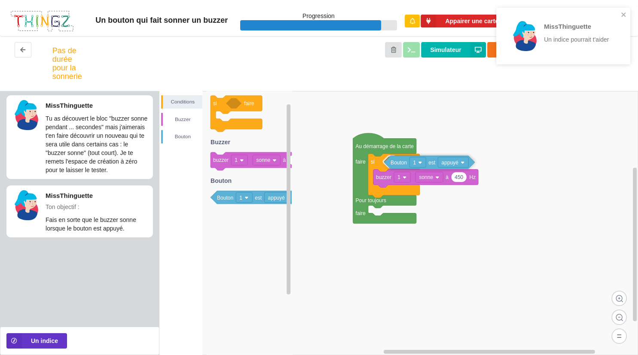
click at [385, 165] on icon at bounding box center [429, 162] width 91 height 13
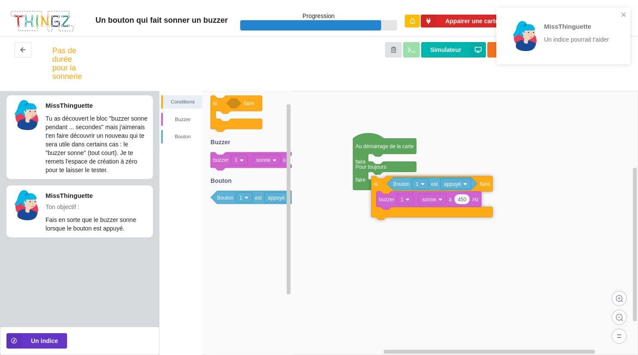
drag, startPoint x: 378, startPoint y: 165, endPoint x: 381, endPoint y: 185, distance: 20.8
click at [381, 189] on icon at bounding box center [431, 198] width 121 height 44
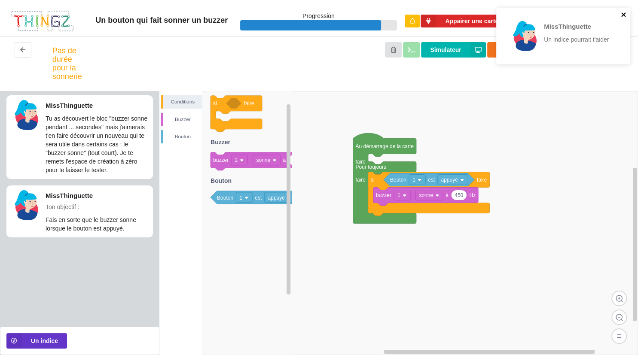
click at [623, 13] on icon "close" at bounding box center [624, 14] width 6 height 7
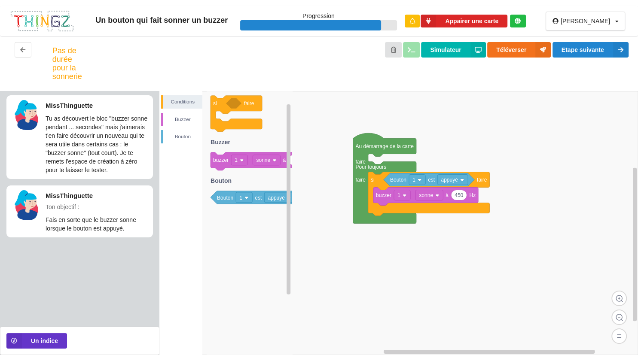
click at [601, 50] on div "MissThinguette Un indice pourrait t'aider" at bounding box center [564, 39] width 138 height 66
click at [601, 50] on button "Etape suivante" at bounding box center [591, 49] width 76 height 15
click at [587, 51] on button "Etape suivante" at bounding box center [591, 49] width 76 height 15
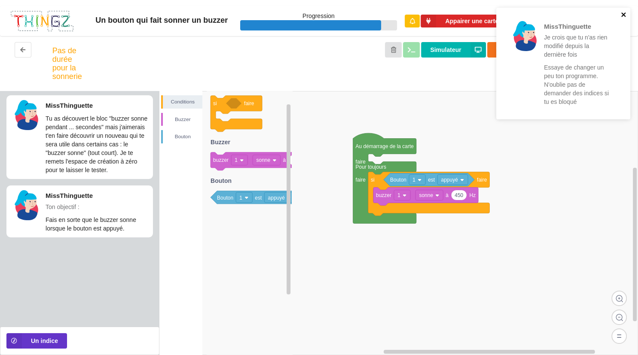
click at [626, 12] on icon "close" at bounding box center [624, 14] width 6 height 7
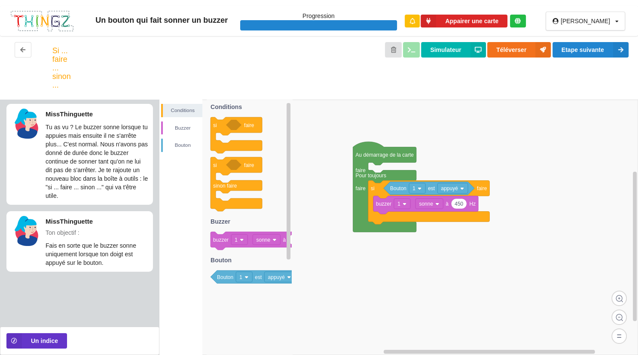
click at [460, 188] on rect at bounding box center [452, 188] width 31 height 10
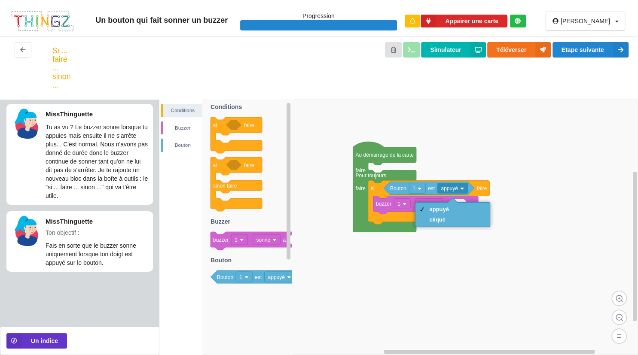
click at [368, 254] on rect at bounding box center [398, 228] width 479 height 256
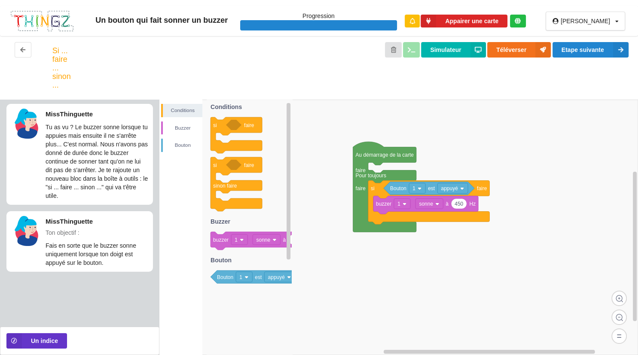
click at [452, 194] on rect at bounding box center [452, 188] width 31 height 10
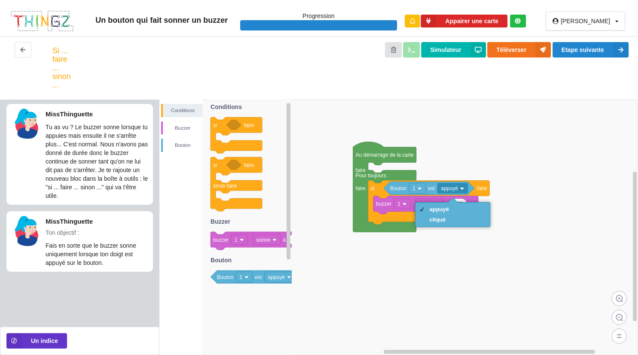
drag, startPoint x: 436, startPoint y: 214, endPoint x: 432, endPoint y: 245, distance: 31.1
click at [432, 245] on body "Un bouton qui fait sonner un buzzer Progression Appairer une carte joel_rx Prof…" at bounding box center [319, 177] width 638 height 355
click at [434, 224] on div "cliqué" at bounding box center [452, 220] width 71 height 10
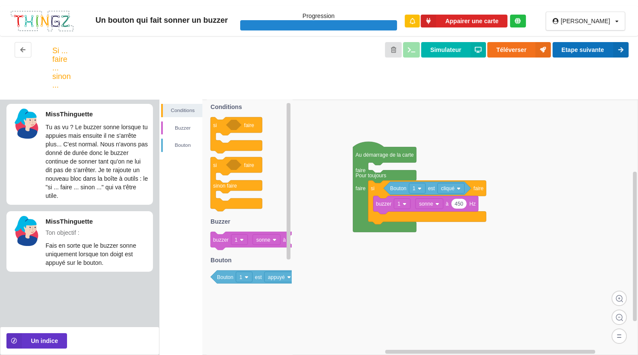
click at [587, 52] on button "Etape suivante" at bounding box center [591, 49] width 76 height 15
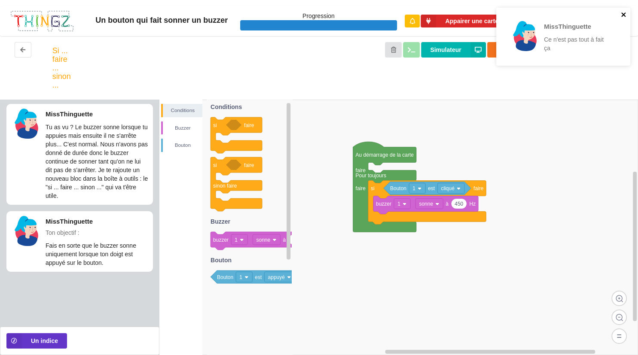
click at [625, 14] on icon "close" at bounding box center [623, 14] width 4 height 4
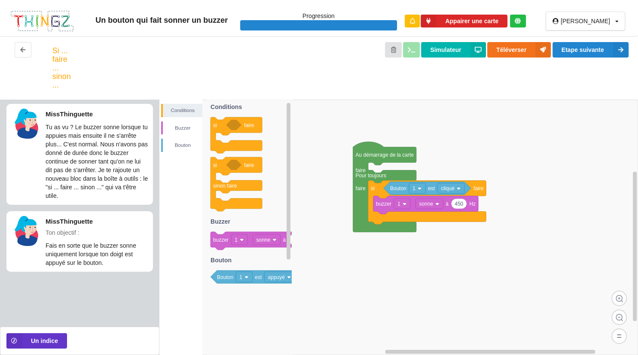
click at [434, 210] on icon at bounding box center [425, 205] width 105 height 18
click at [447, 186] on rect at bounding box center [450, 188] width 27 height 10
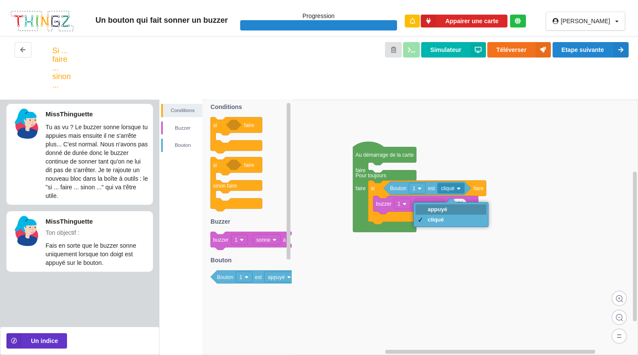
click at [443, 209] on div "appuyé" at bounding box center [438, 209] width 20 height 6
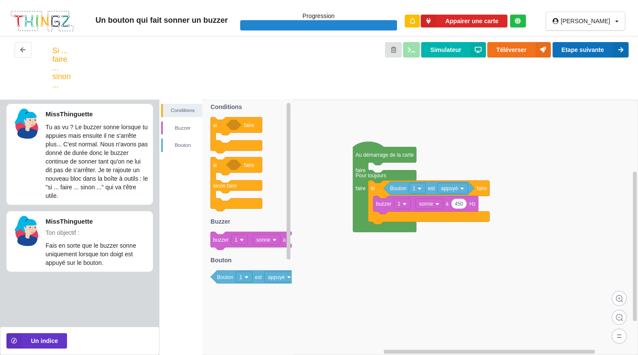
click at [592, 47] on button "Etape suivante" at bounding box center [591, 49] width 76 height 15
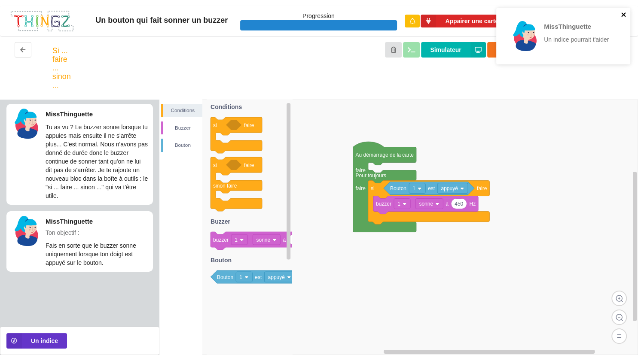
click at [623, 12] on icon "close" at bounding box center [624, 14] width 6 height 7
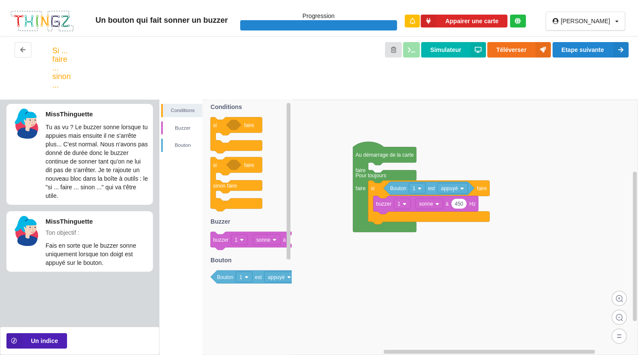
click at [42, 343] on button "Un indice" at bounding box center [36, 340] width 61 height 15
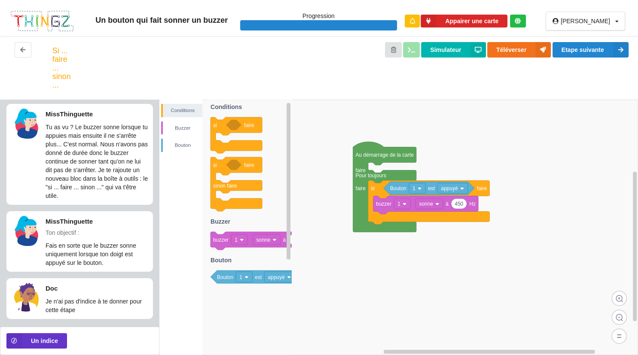
click at [163, 272] on div "Conditions Buzzer Bouton" at bounding box center [180, 228] width 43 height 256
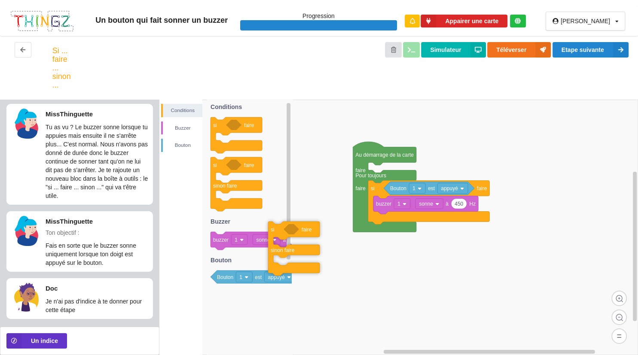
drag, startPoint x: 219, startPoint y: 166, endPoint x: 335, endPoint y: 244, distance: 139.7
click at [335, 244] on div "Conditions [PERSON_NAME] Au démarrage de la carte faire Pour toujours faire si …" at bounding box center [398, 228] width 479 height 256
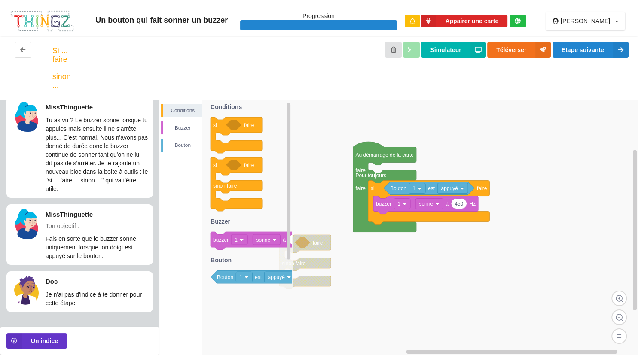
scroll to position [8, 0]
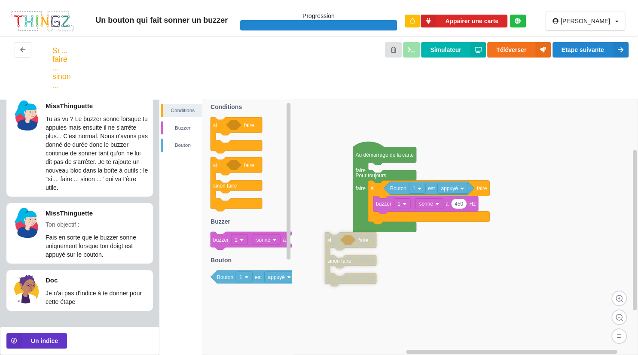
drag, startPoint x: 321, startPoint y: 245, endPoint x: 387, endPoint y: 241, distance: 65.4
click at [369, 241] on text "faire" at bounding box center [363, 241] width 10 height 6
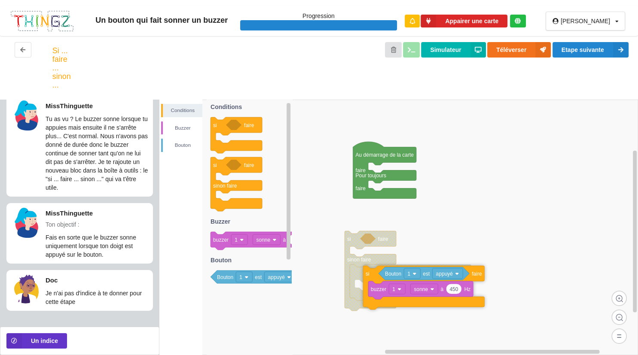
drag, startPoint x: 377, startPoint y: 195, endPoint x: 368, endPoint y: 281, distance: 86.5
click at [368, 281] on icon at bounding box center [423, 288] width 121 height 44
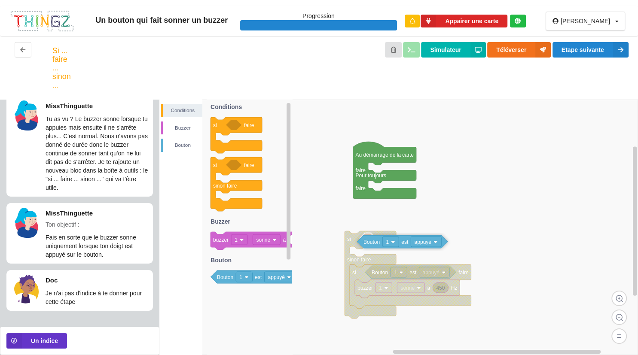
drag, startPoint x: 223, startPoint y: 278, endPoint x: 372, endPoint y: 245, distance: 152.4
click at [417, 243] on div "Conditions [PERSON_NAME] Au démarrage de la carte faire Pour toujours faire si …" at bounding box center [398, 228] width 479 height 256
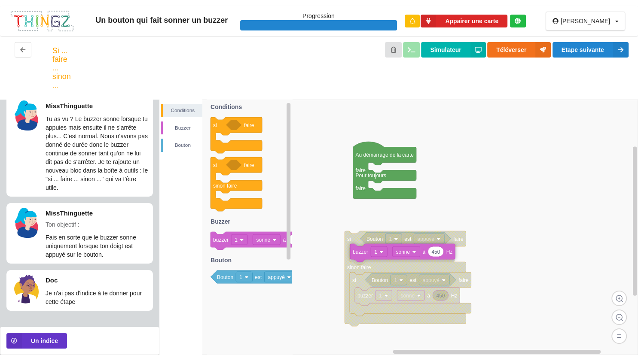
drag, startPoint x: 227, startPoint y: 246, endPoint x: 412, endPoint y: 257, distance: 185.1
click at [412, 257] on div "Conditions [PERSON_NAME] Au démarrage de la carte faire Pour toujours faire si …" at bounding box center [398, 228] width 479 height 256
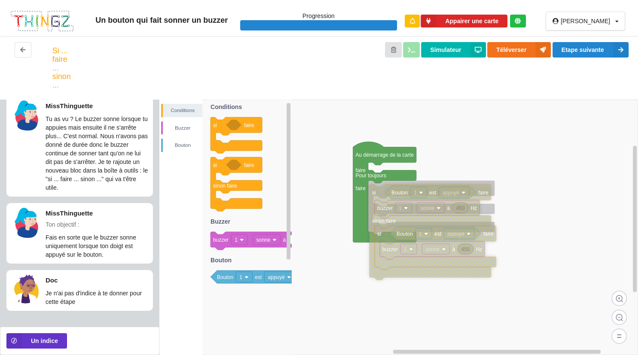
drag, startPoint x: 356, startPoint y: 243, endPoint x: 379, endPoint y: 196, distance: 52.9
click at [379, 196] on icon at bounding box center [430, 232] width 121 height 95
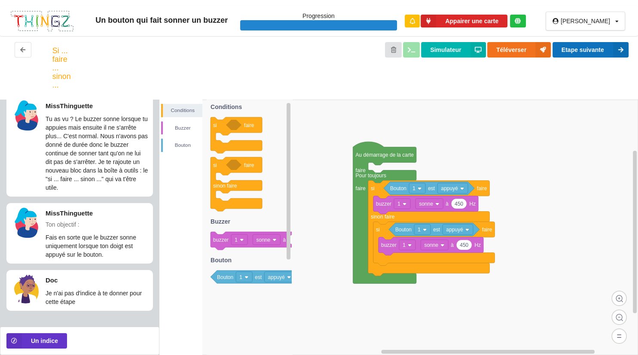
click at [595, 52] on button "Etape suivante" at bounding box center [591, 49] width 76 height 15
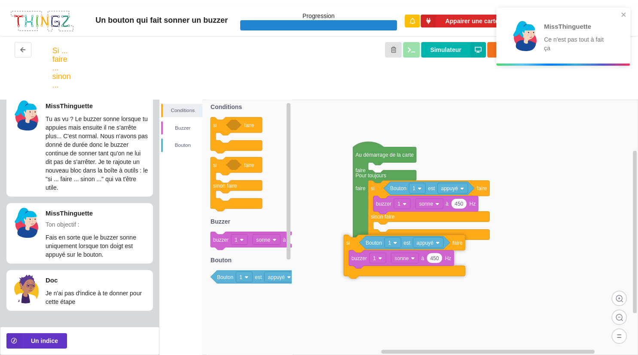
drag, startPoint x: 383, startPoint y: 236, endPoint x: 341, endPoint y: 275, distance: 57.5
click at [344, 275] on icon at bounding box center [404, 257] width 121 height 44
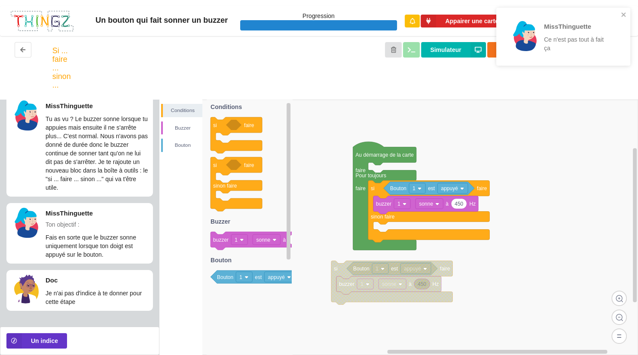
click at [386, 284] on text "sonne" at bounding box center [389, 284] width 14 height 6
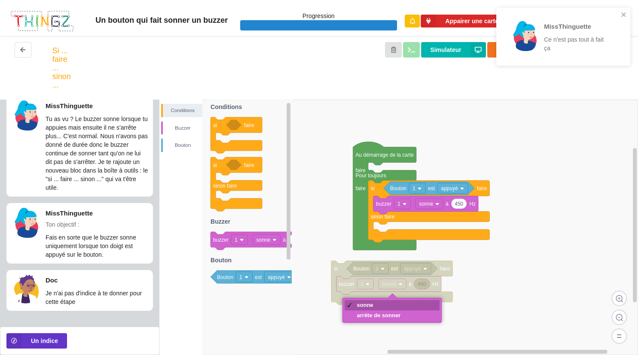
click at [357, 315] on div "arrête de sonner" at bounding box center [379, 315] width 44 height 6
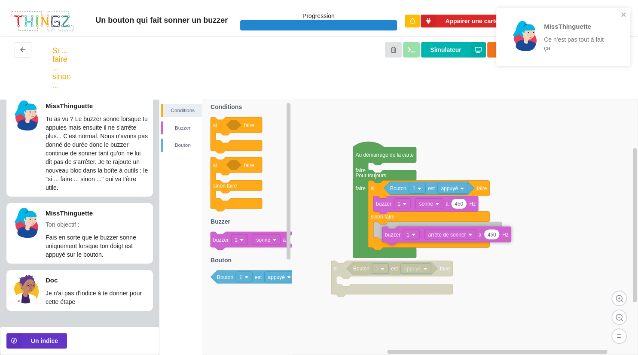
drag, startPoint x: 345, startPoint y: 291, endPoint x: 388, endPoint y: 237, distance: 68.9
click at [388, 237] on icon at bounding box center [446, 236] width 129 height 18
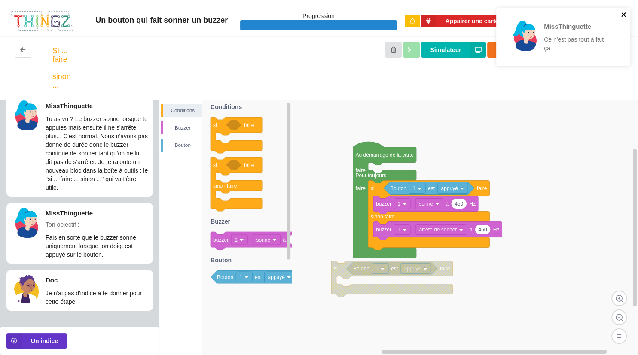
click at [622, 13] on icon "close" at bounding box center [623, 14] width 4 height 4
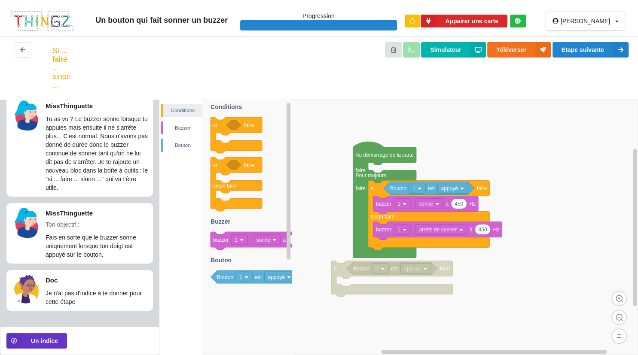
click at [592, 51] on div "MissThinguette Ce n'est pas tout à fait ça" at bounding box center [564, 39] width 138 height 67
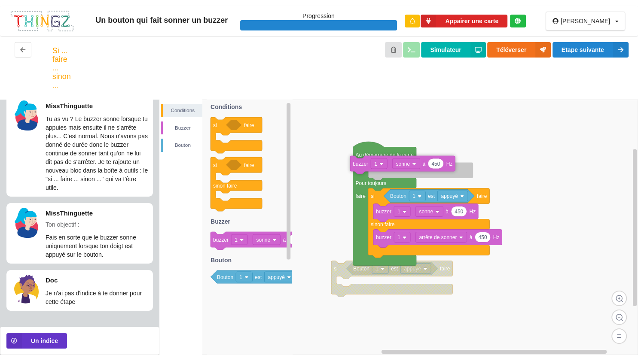
drag, startPoint x: 221, startPoint y: 245, endPoint x: 409, endPoint y: 175, distance: 200.7
click at [409, 175] on div "Conditions [PERSON_NAME] si faire Bouton 1 est appuyé Au démarrage de la carte …" at bounding box center [398, 228] width 479 height 256
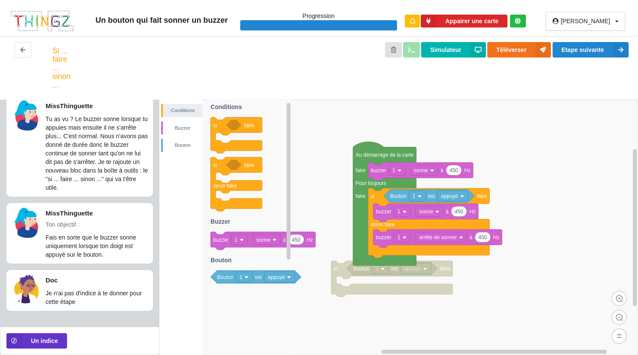
drag, startPoint x: 330, startPoint y: 272, endPoint x: 269, endPoint y: 265, distance: 61.5
click at [274, 265] on div "Conditions [PERSON_NAME] si faire Bouton 1 est appuyé Au démarrage de la carte …" at bounding box center [398, 228] width 479 height 256
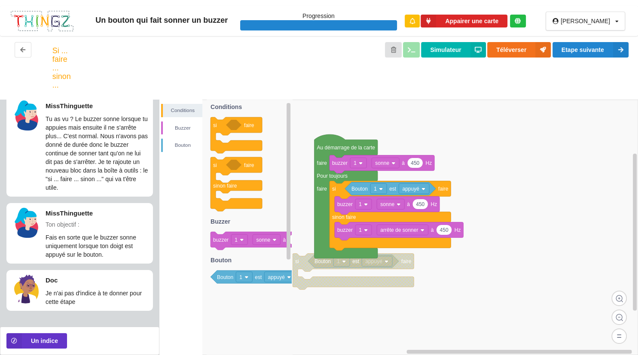
drag, startPoint x: 305, startPoint y: 267, endPoint x: 243, endPoint y: 264, distance: 62.0
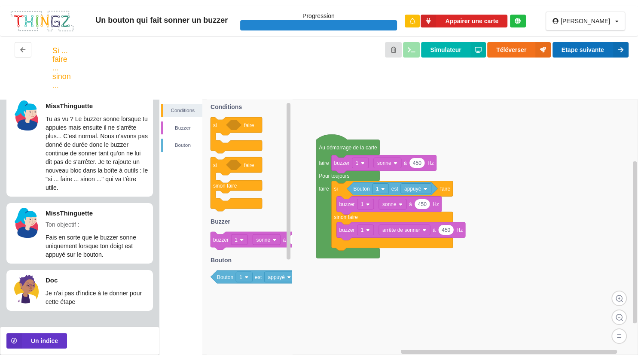
click at [611, 46] on button "Etape suivante" at bounding box center [591, 49] width 76 height 15
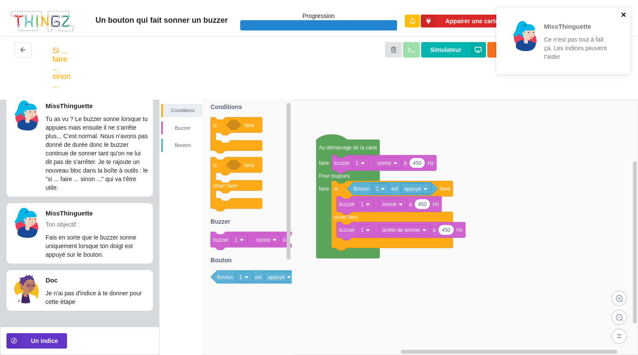
click at [626, 14] on icon "close" at bounding box center [624, 14] width 6 height 7
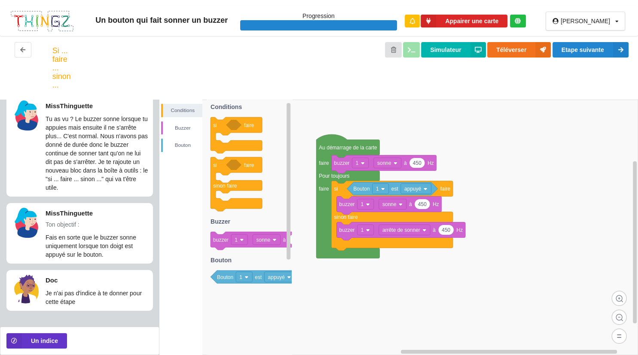
scroll to position [0, 0]
